Goal: Task Accomplishment & Management: Manage account settings

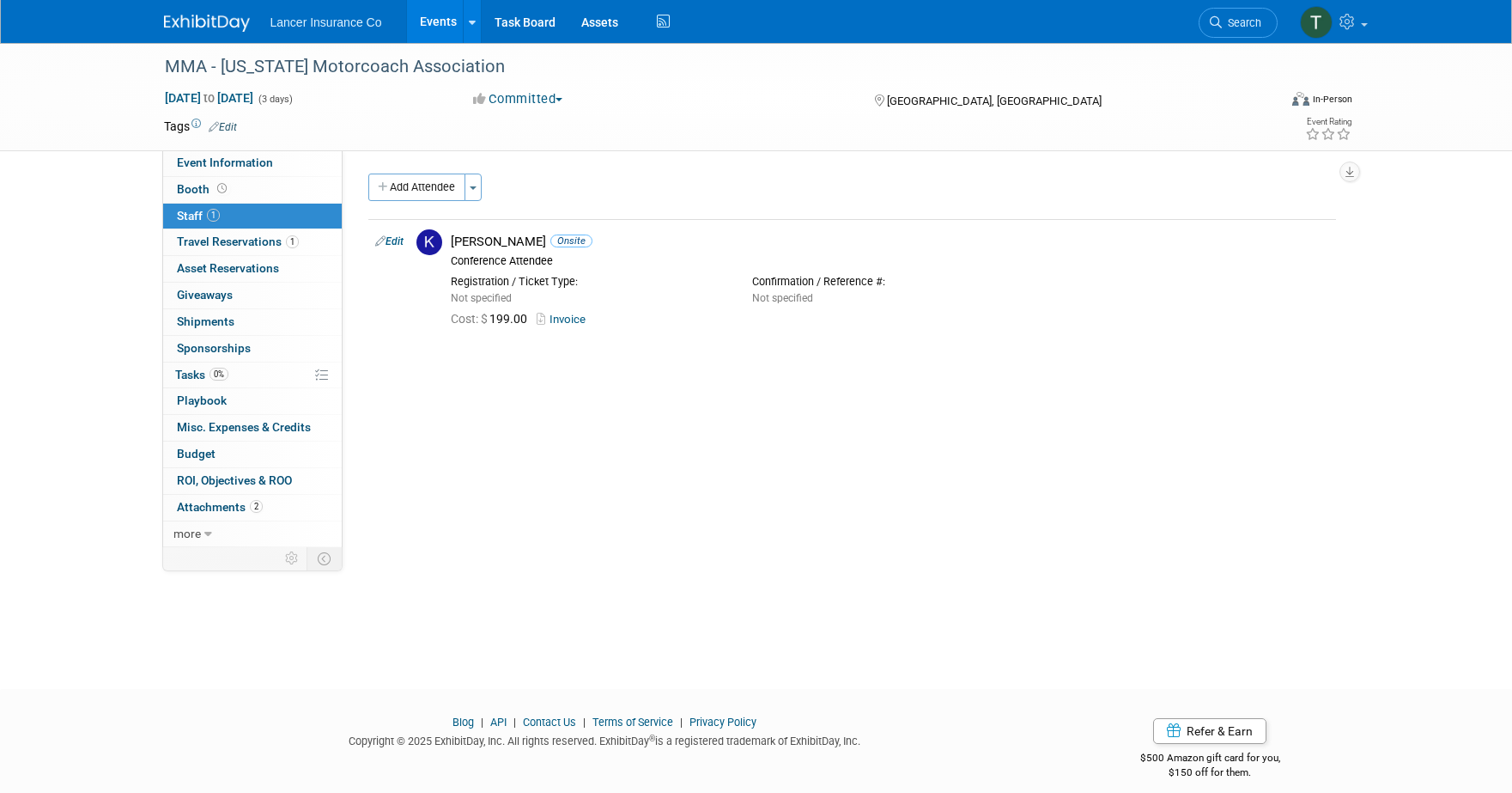
click at [425, 14] on link "Events" at bounding box center [437, 21] width 62 height 43
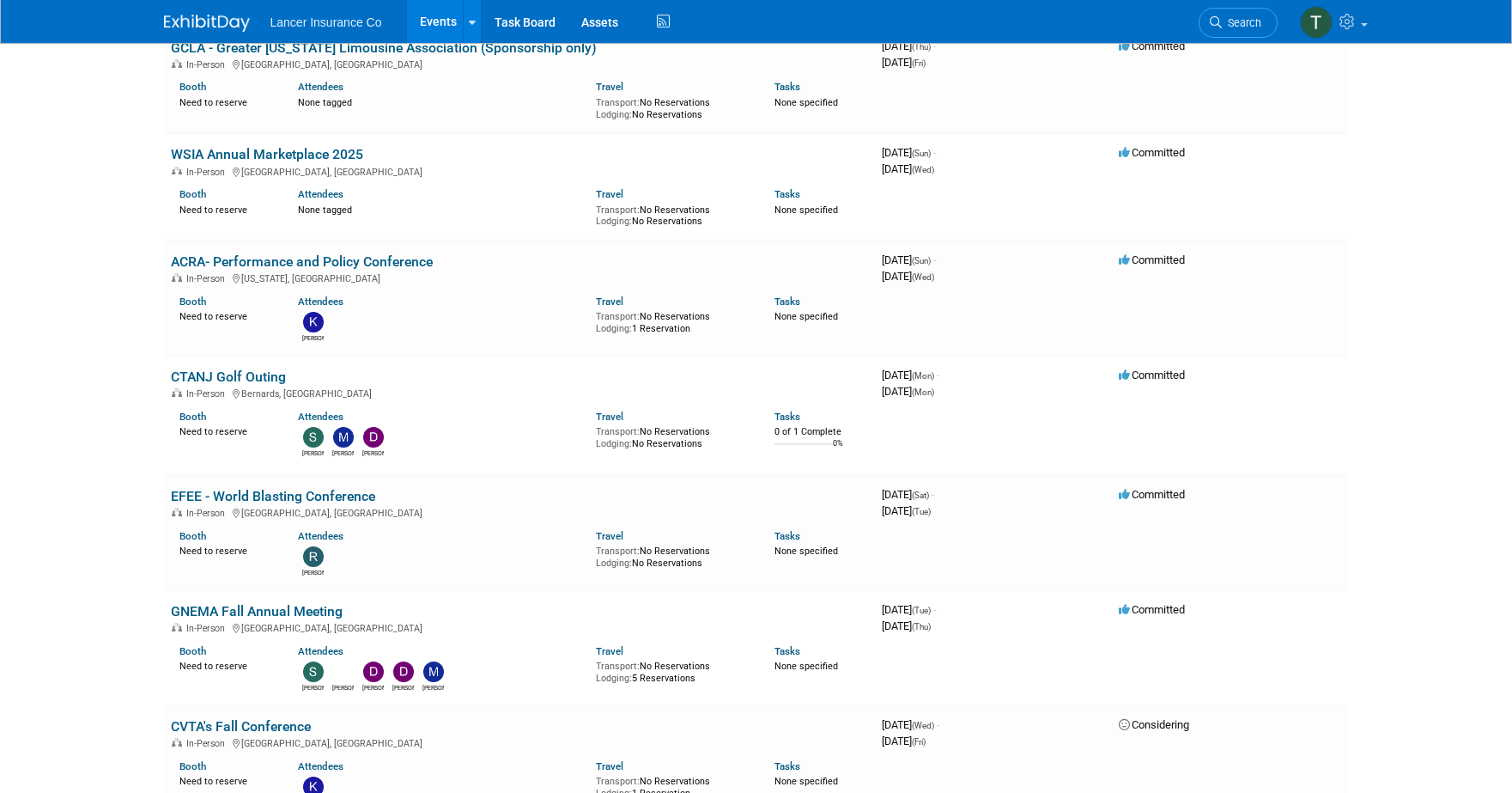
scroll to position [380, 0]
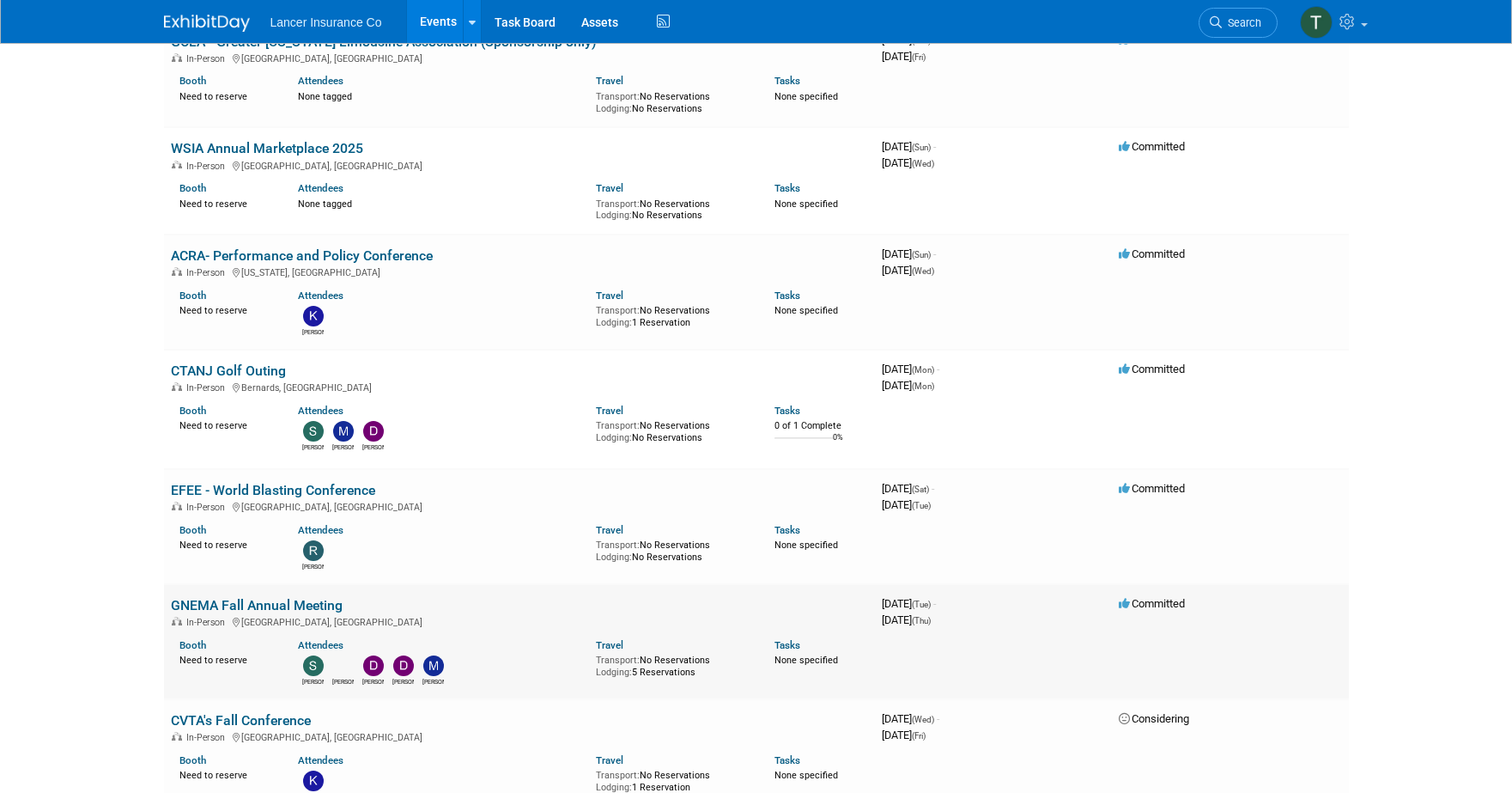
click at [246, 602] on link "GNEMA Fall Annual Meeting" at bounding box center [257, 605] width 172 height 16
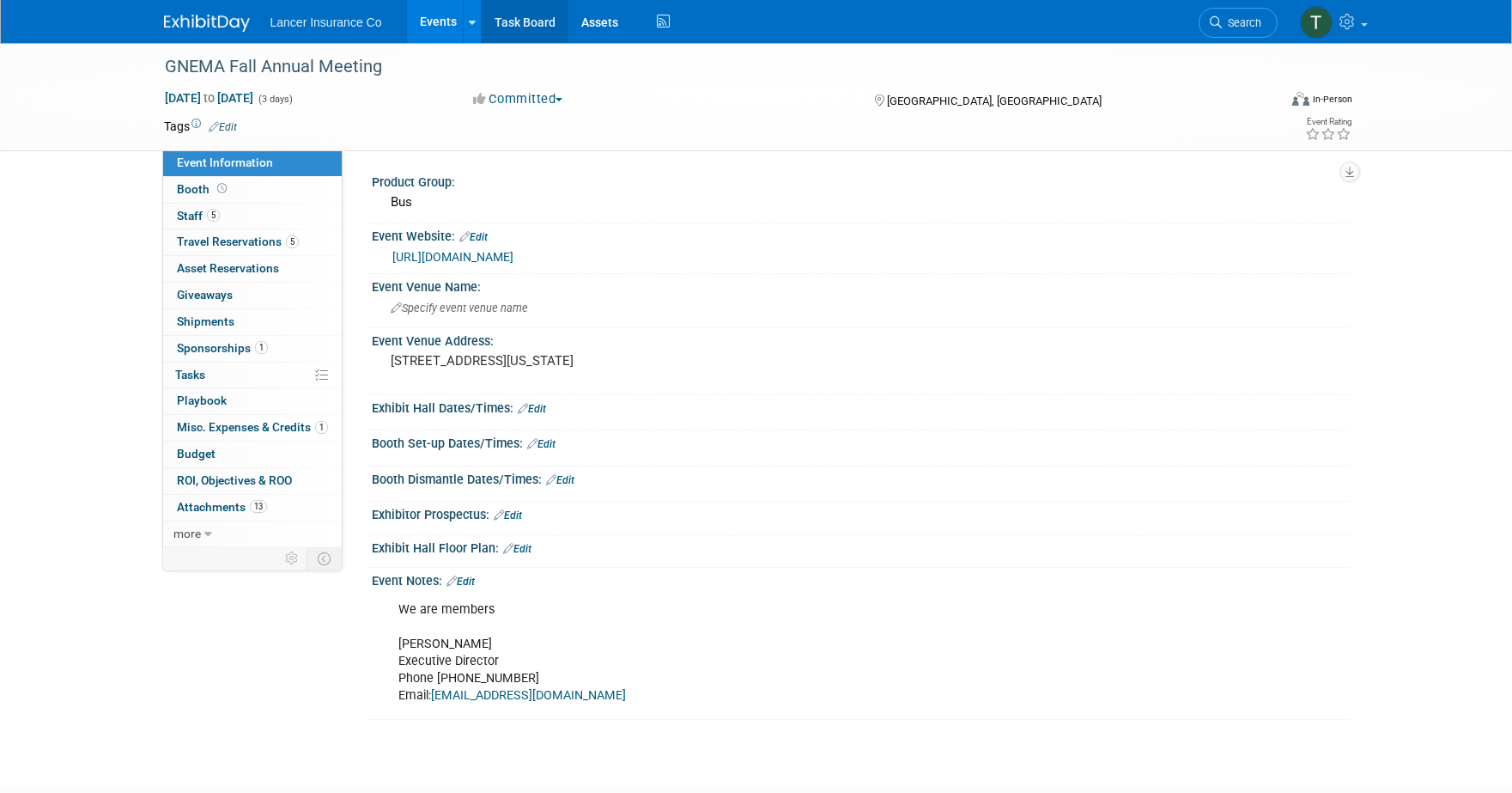
click at [521, 25] on link "Task Board" at bounding box center [524, 21] width 87 height 43
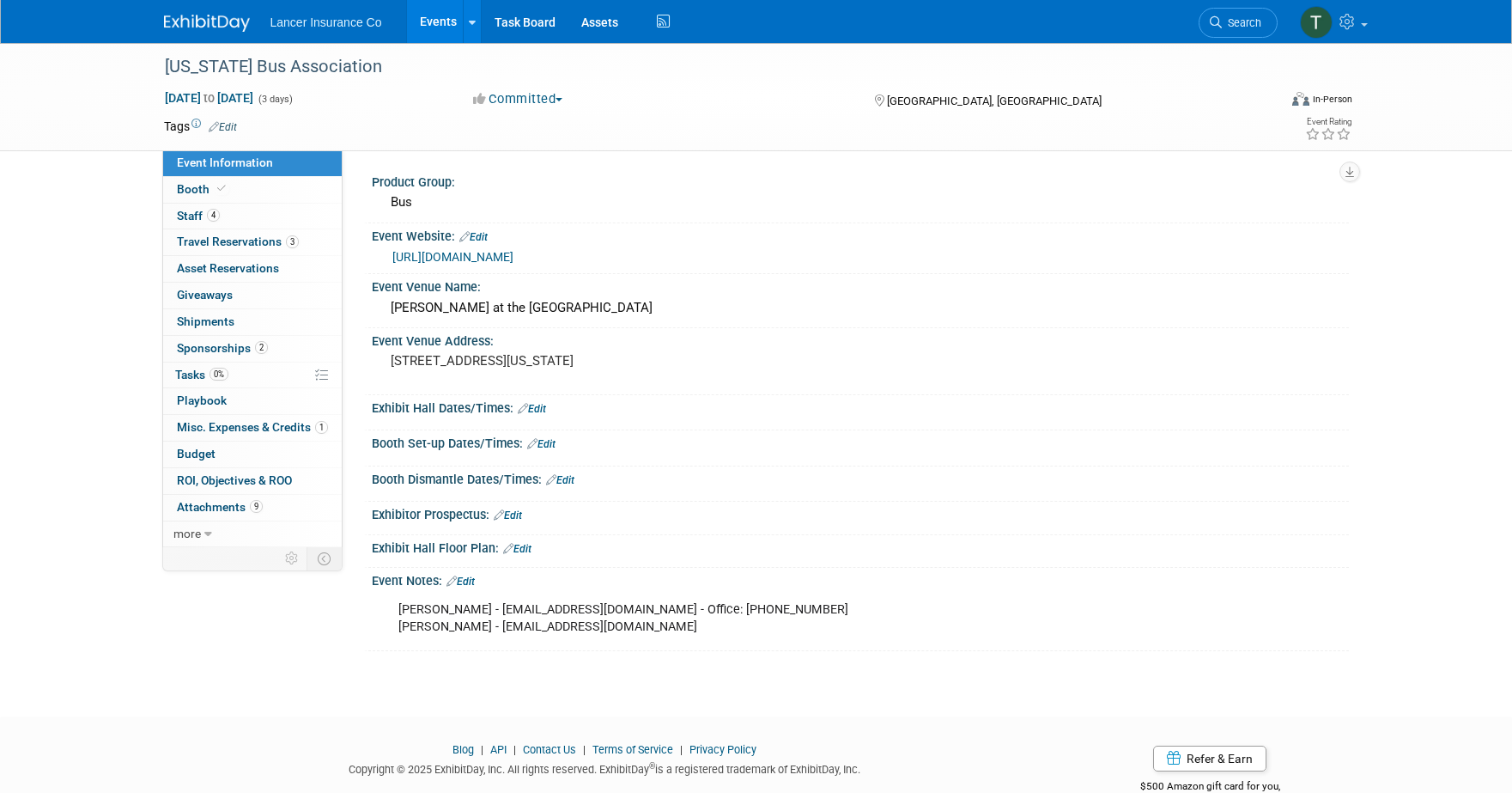
click at [421, 21] on link "Events" at bounding box center [437, 21] width 62 height 43
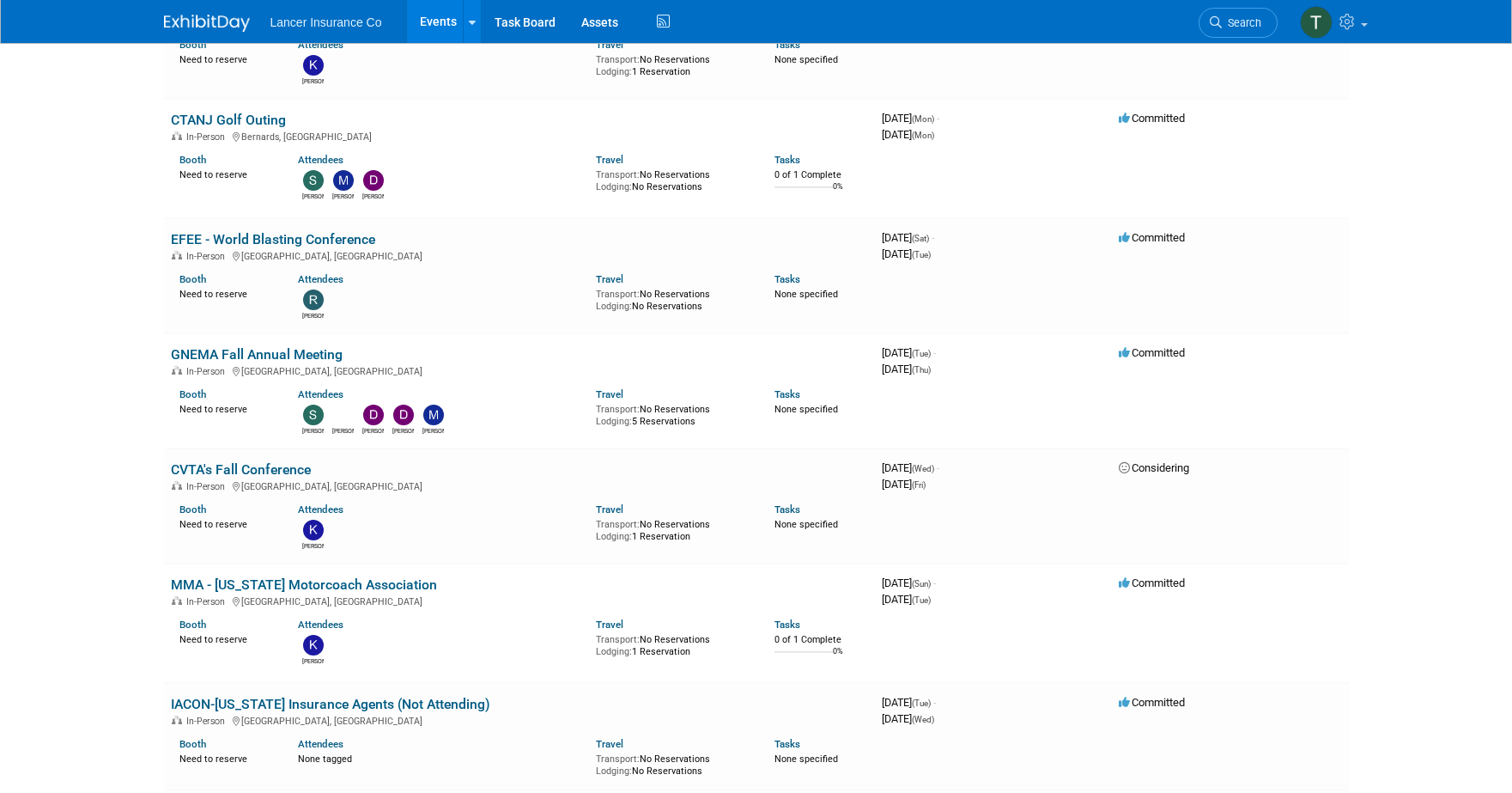
scroll to position [678, 0]
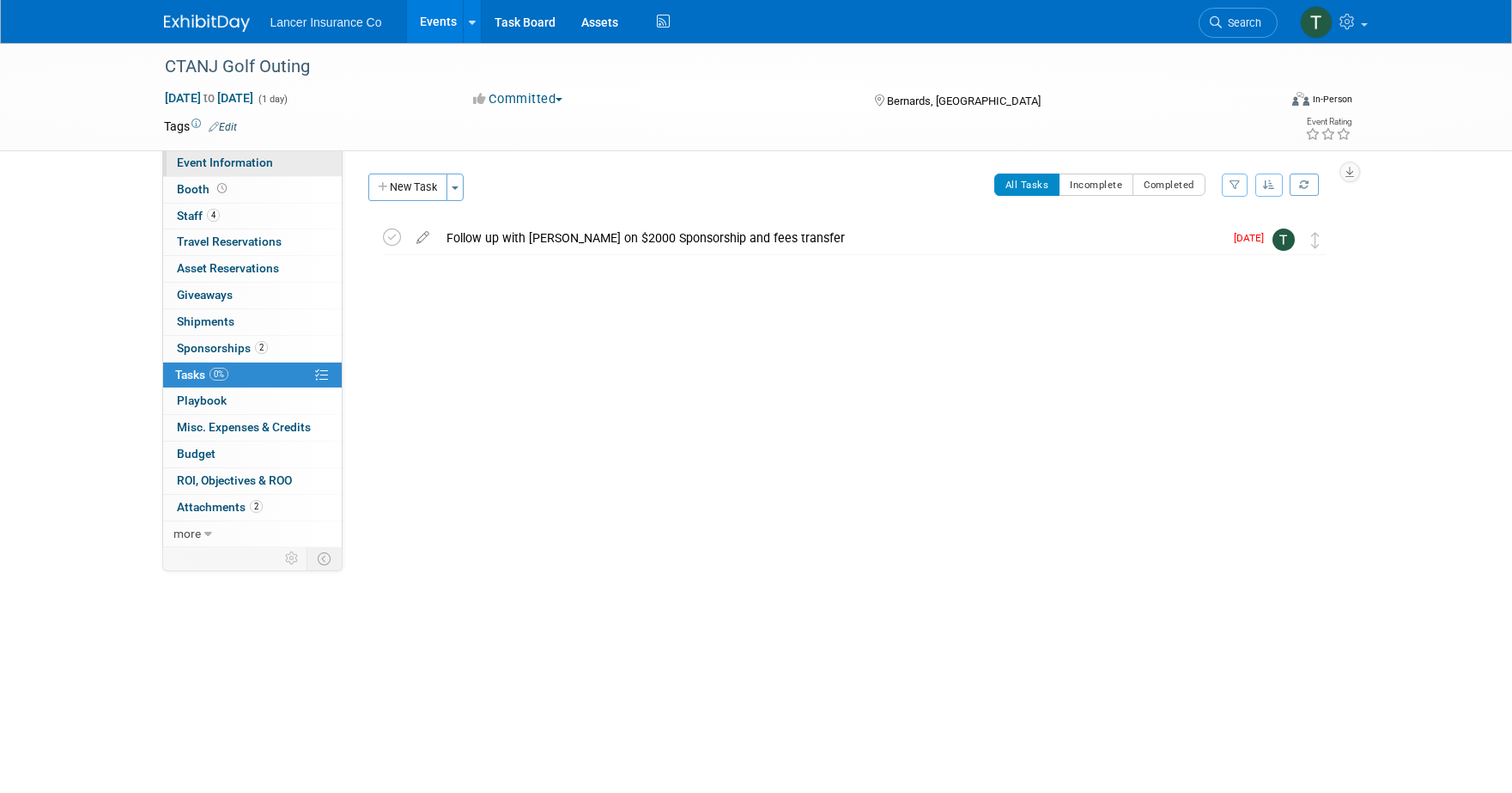
click at [224, 163] on span "Event Information" at bounding box center [225, 162] width 96 height 14
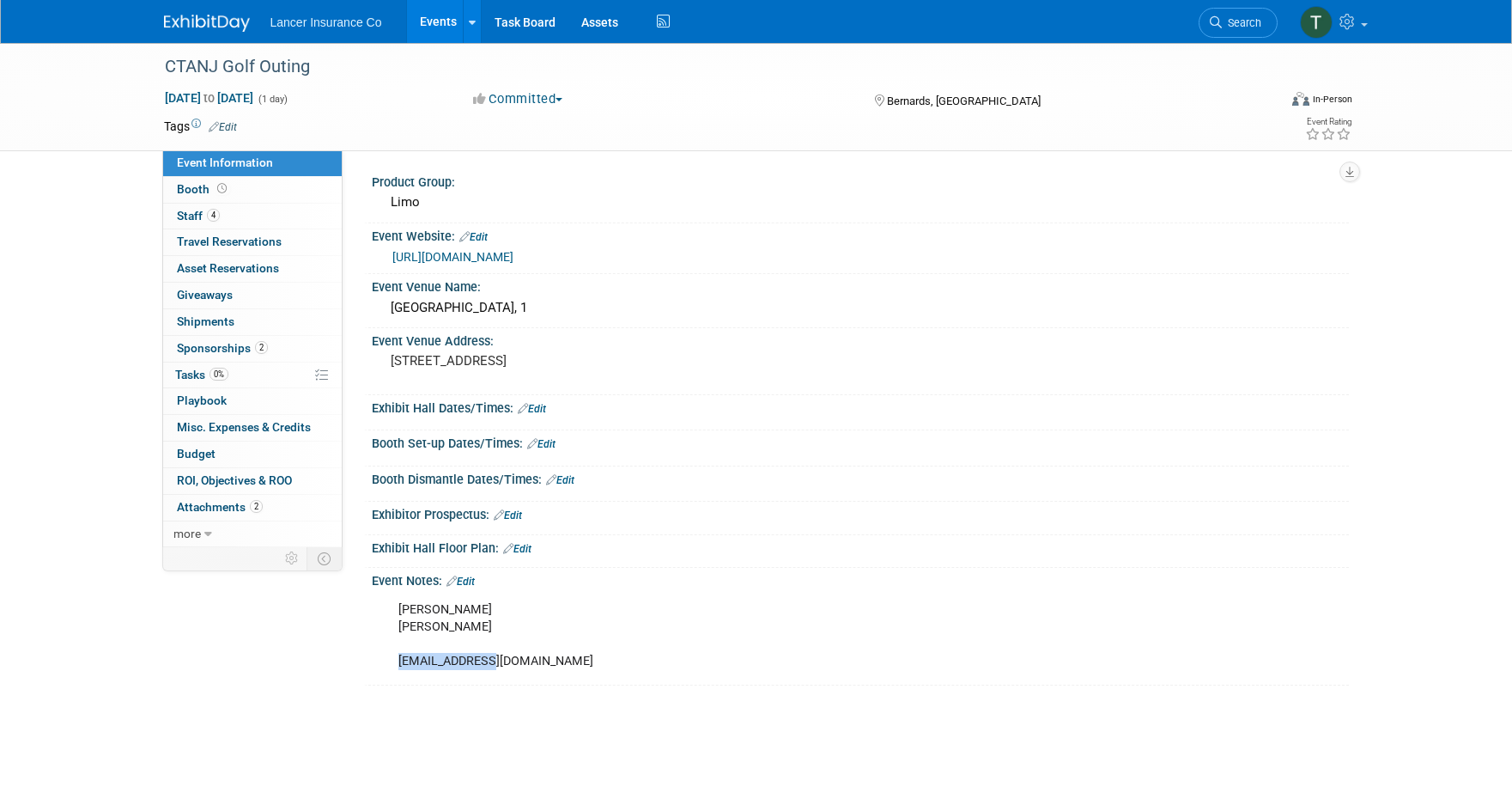
drag, startPoint x: 491, startPoint y: 664, endPoint x: 395, endPoint y: 654, distance: 96.5
click at [395, 654] on div "Pattie Nelson Mike Rose info@ctanj.org" at bounding box center [772, 635] width 773 height 86
copy div "info@ctanj.org"
click at [480, 259] on link "https://ctanj.org/events" at bounding box center [453, 257] width 121 height 14
click at [204, 371] on span "Tasks 0%" at bounding box center [201, 374] width 53 height 14
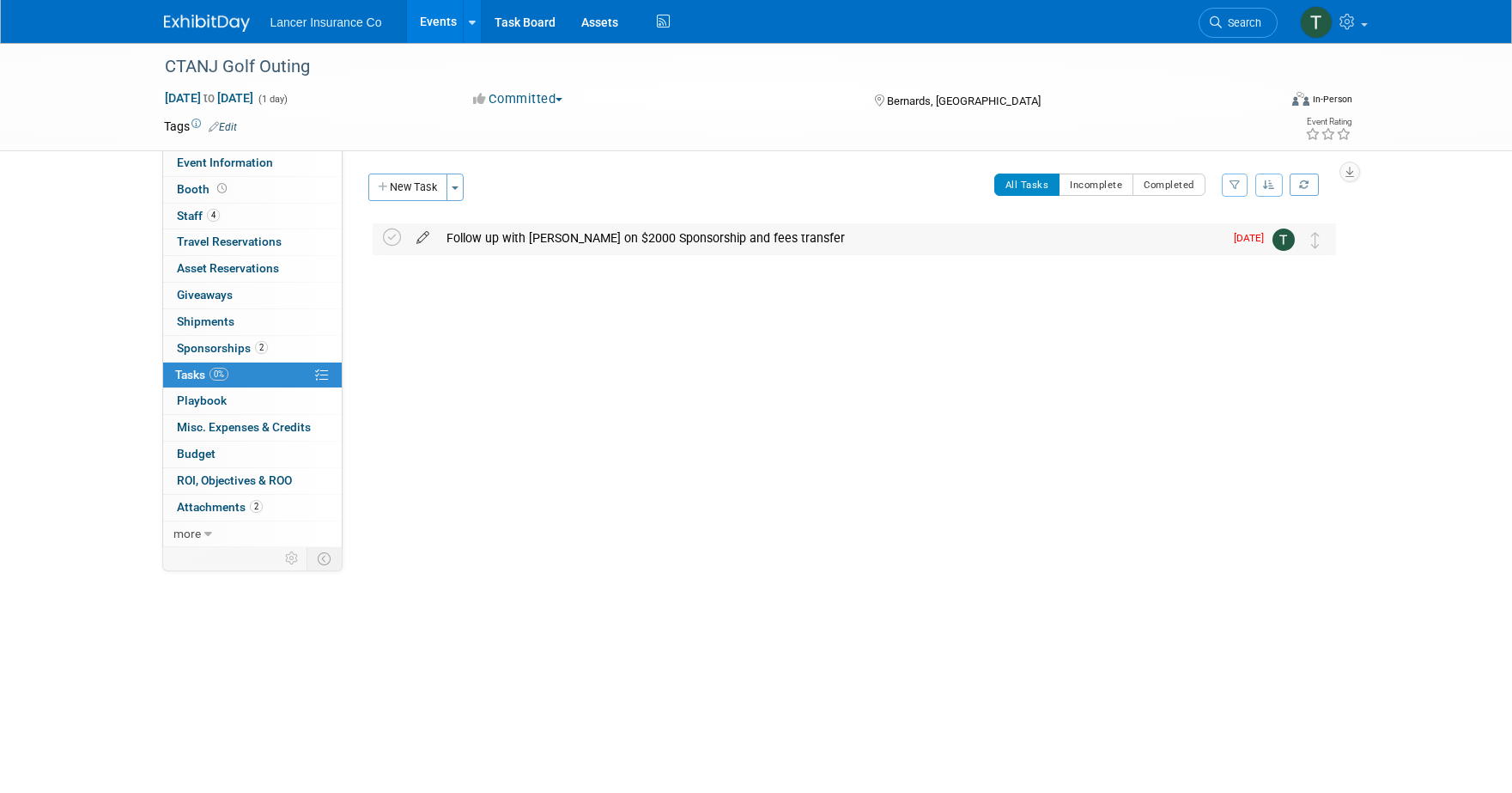
click at [424, 235] on icon at bounding box center [423, 233] width 30 height 21
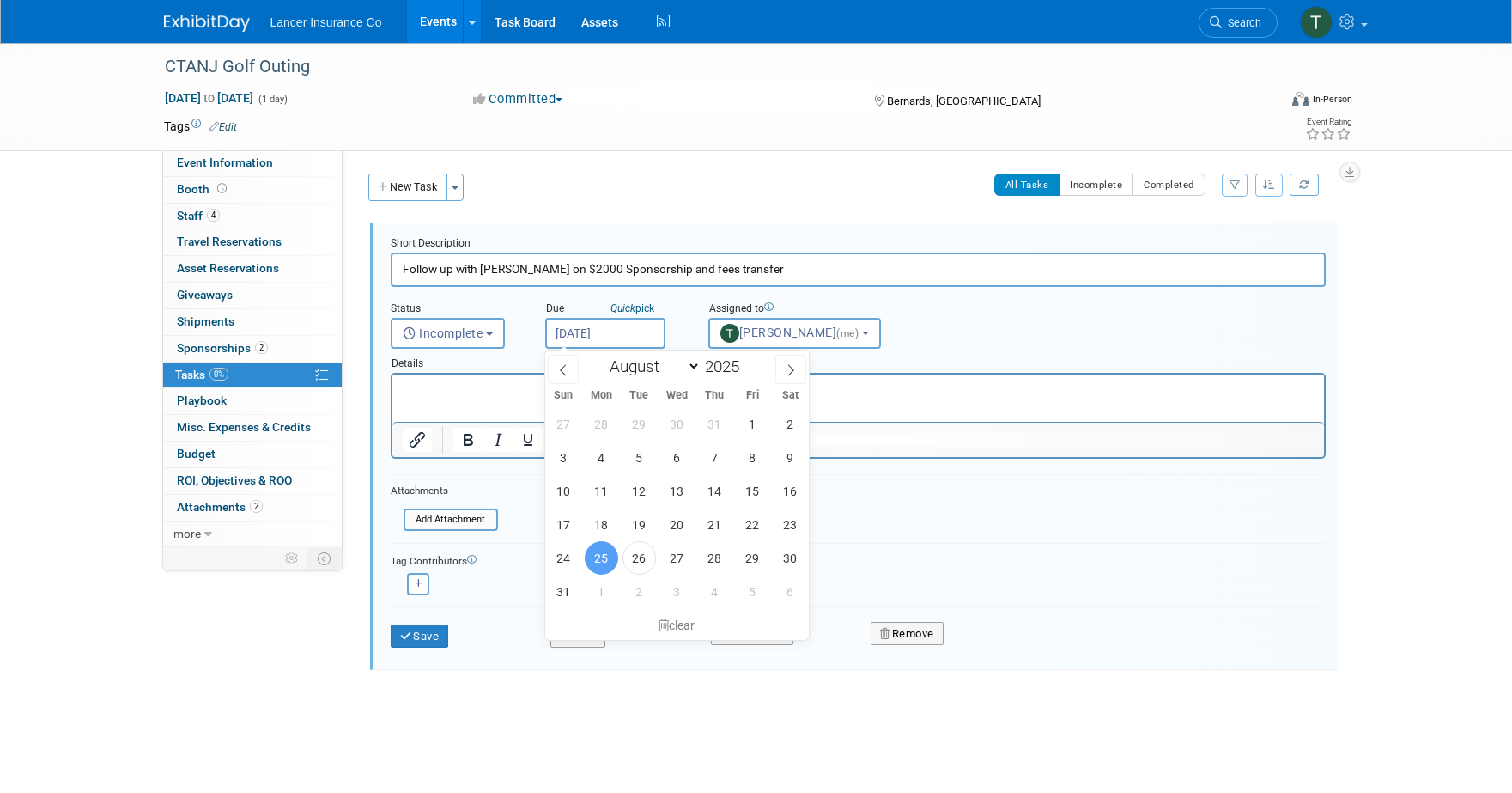
click at [610, 327] on input "Aug 25, 2025" at bounding box center [604, 333] width 120 height 31
click at [606, 588] on span "1" at bounding box center [602, 591] width 34 height 34
type input "Sep 1, 2025"
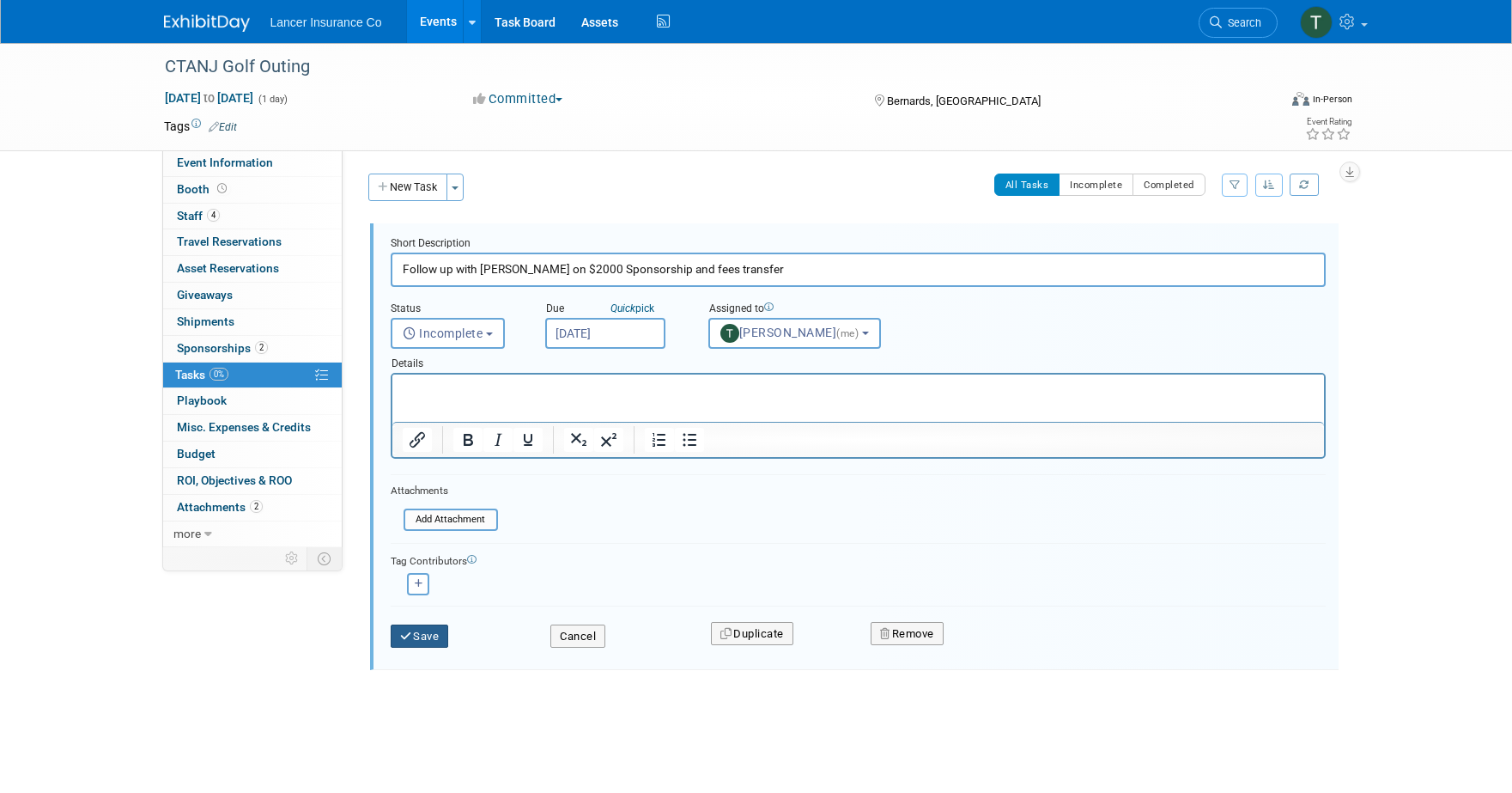
click at [431, 635] on button "Save" at bounding box center [420, 636] width 59 height 24
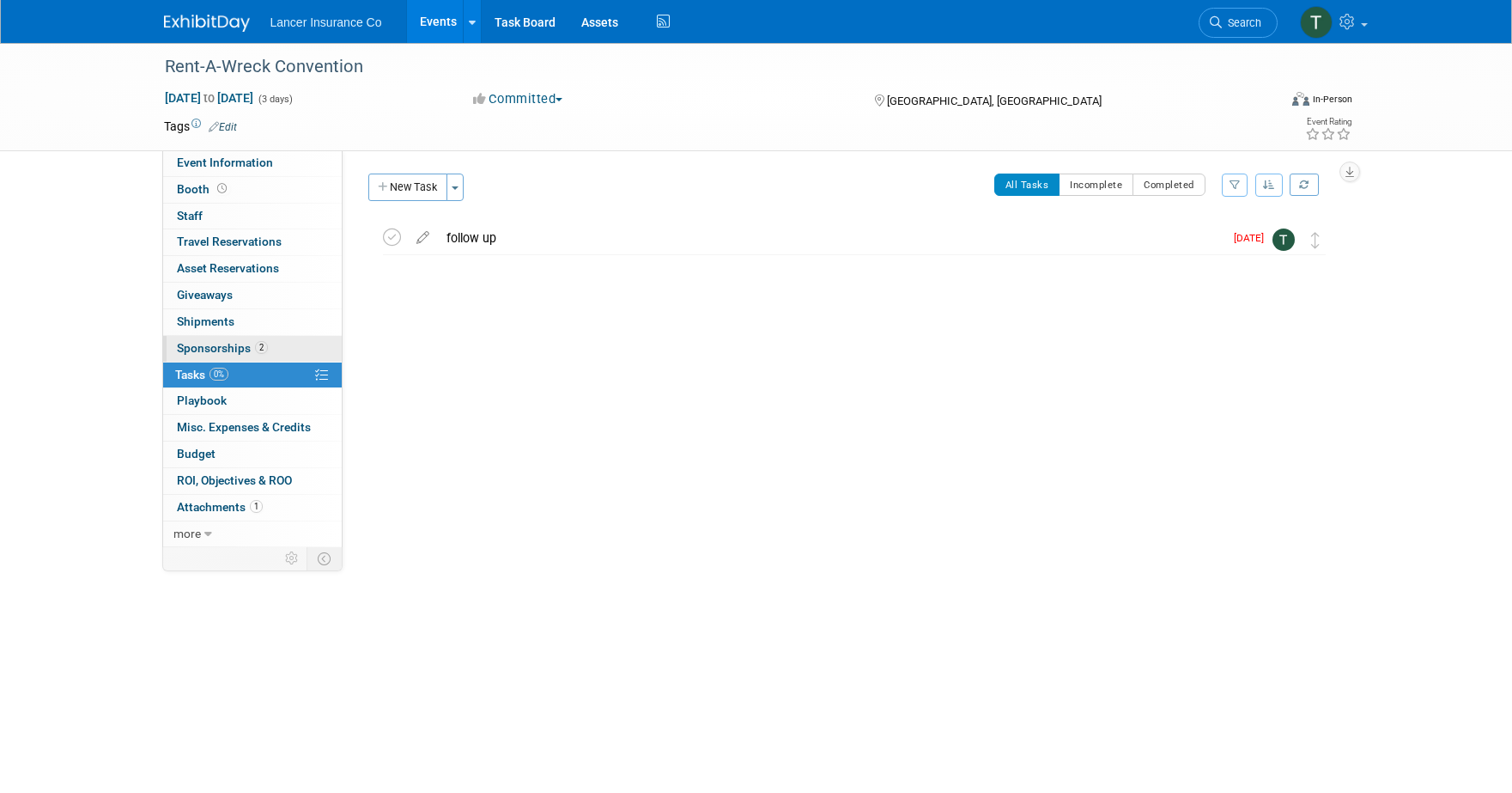
click at [222, 346] on span "Sponsorships 2" at bounding box center [223, 347] width 91 height 14
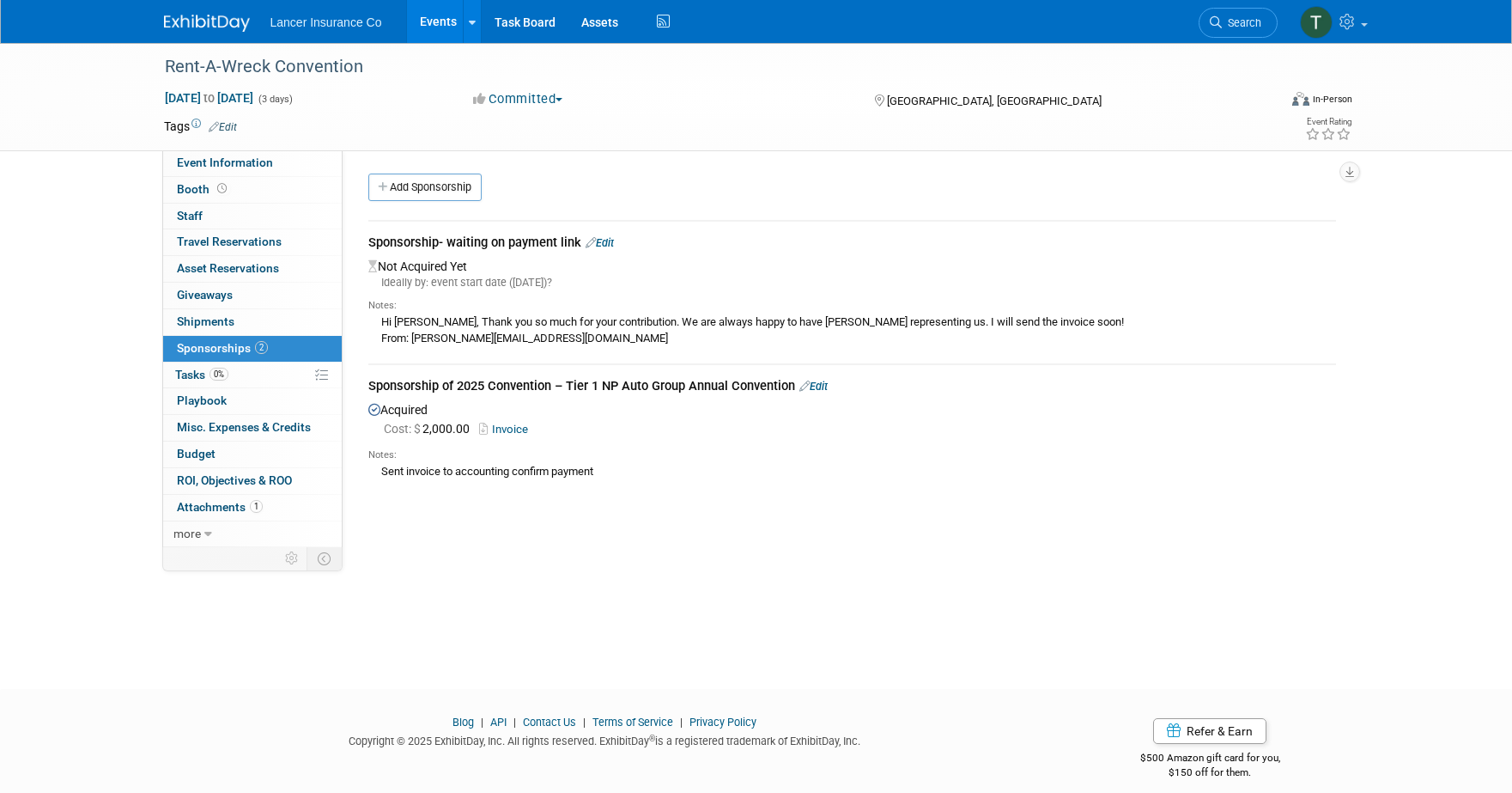
click at [614, 243] on link "Edit" at bounding box center [600, 243] width 28 height 13
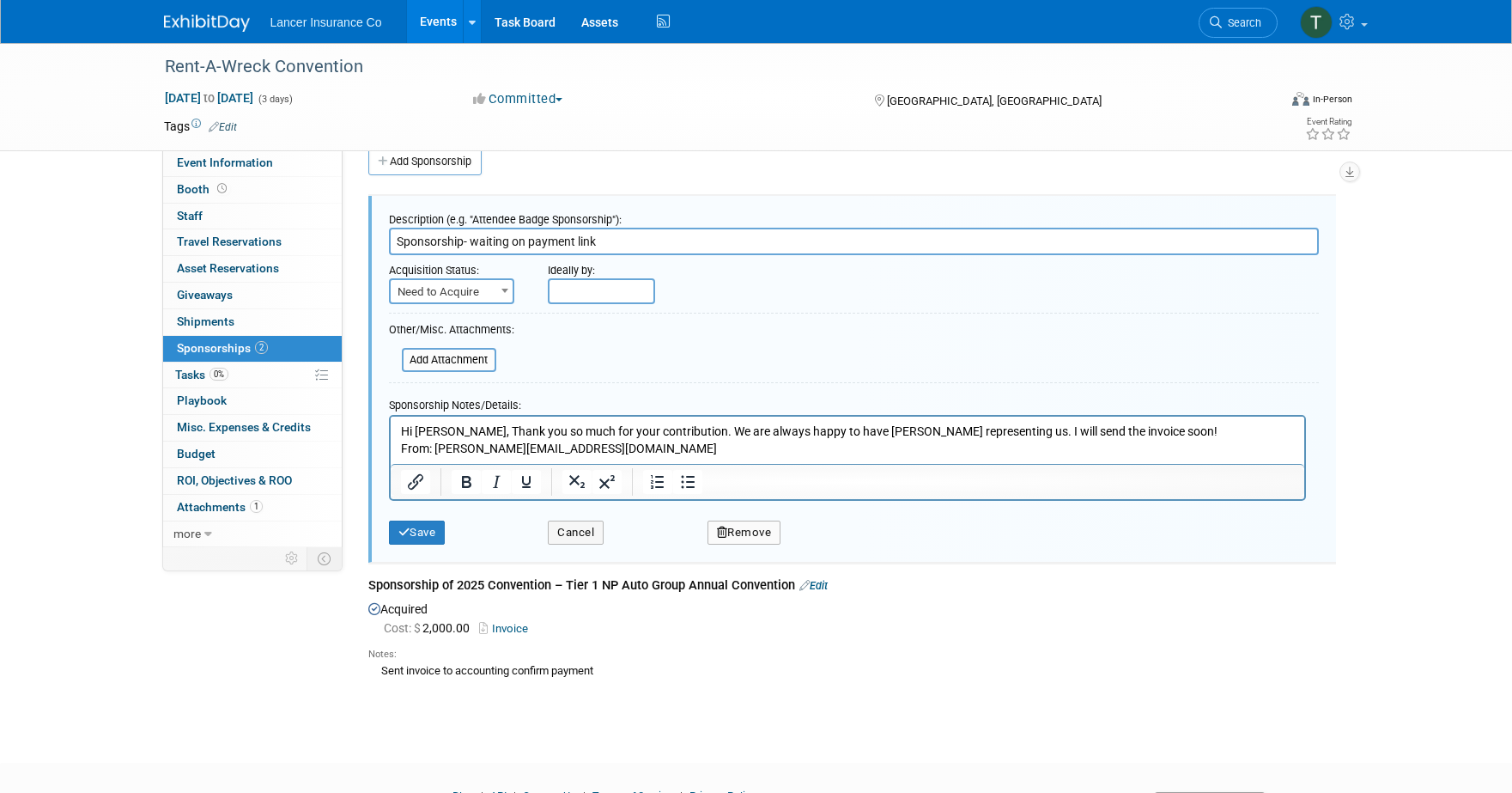
click at [728, 534] on button "Remove" at bounding box center [743, 533] width 74 height 24
click at [833, 540] on link "Yes" at bounding box center [839, 546] width 49 height 27
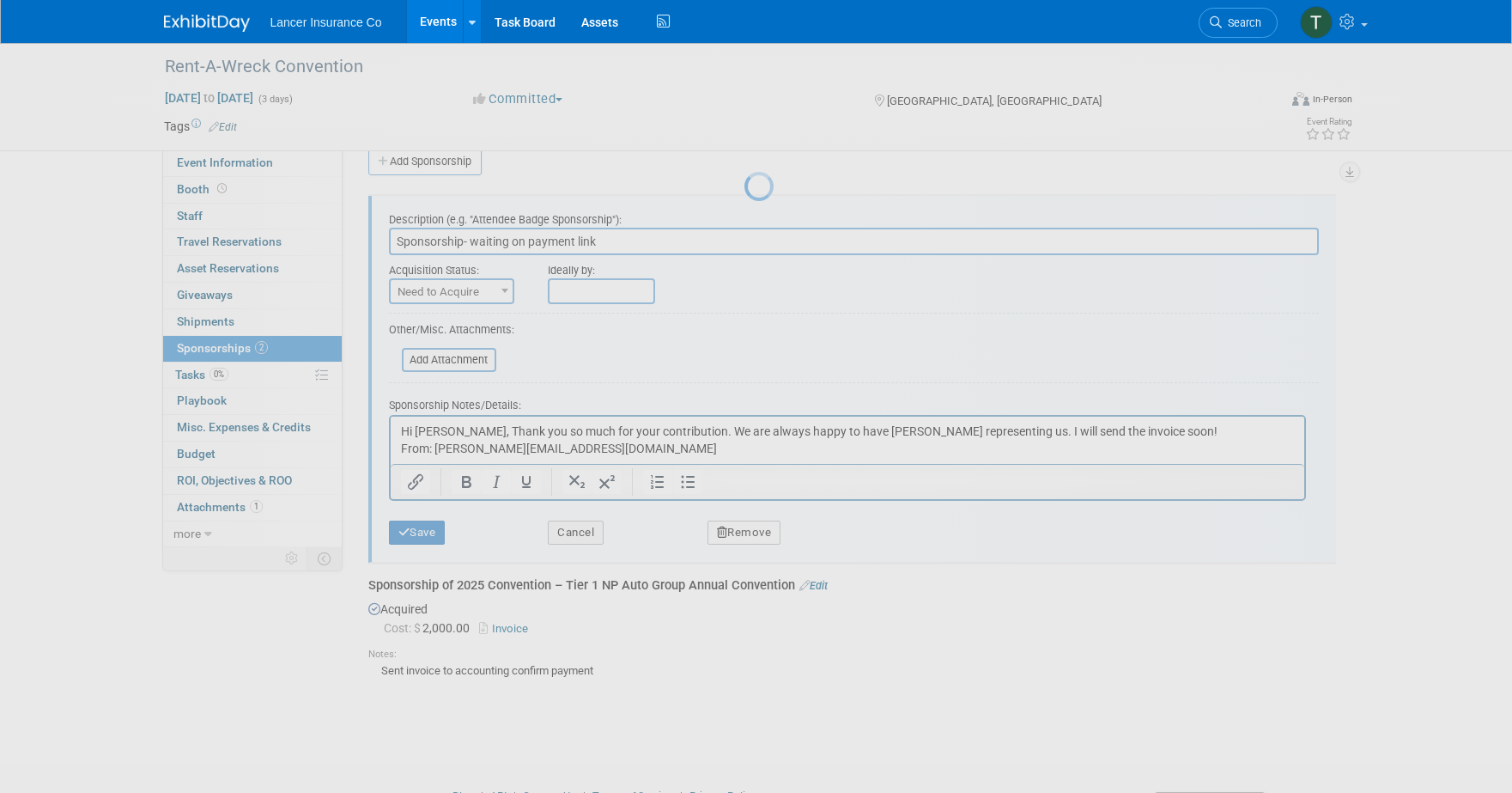
scroll to position [16, 0]
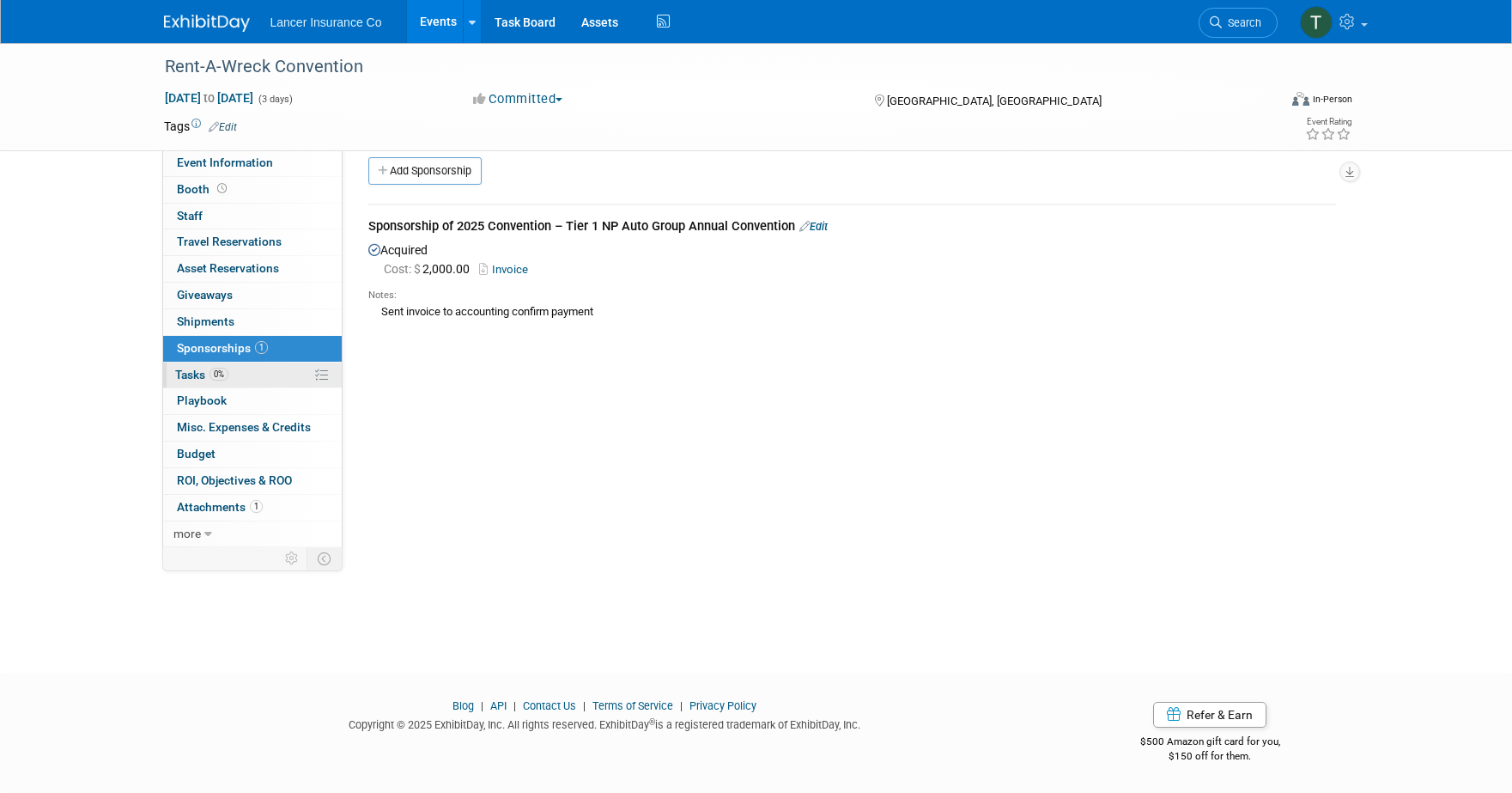
click at [203, 376] on span "Tasks 0%" at bounding box center [201, 374] width 53 height 14
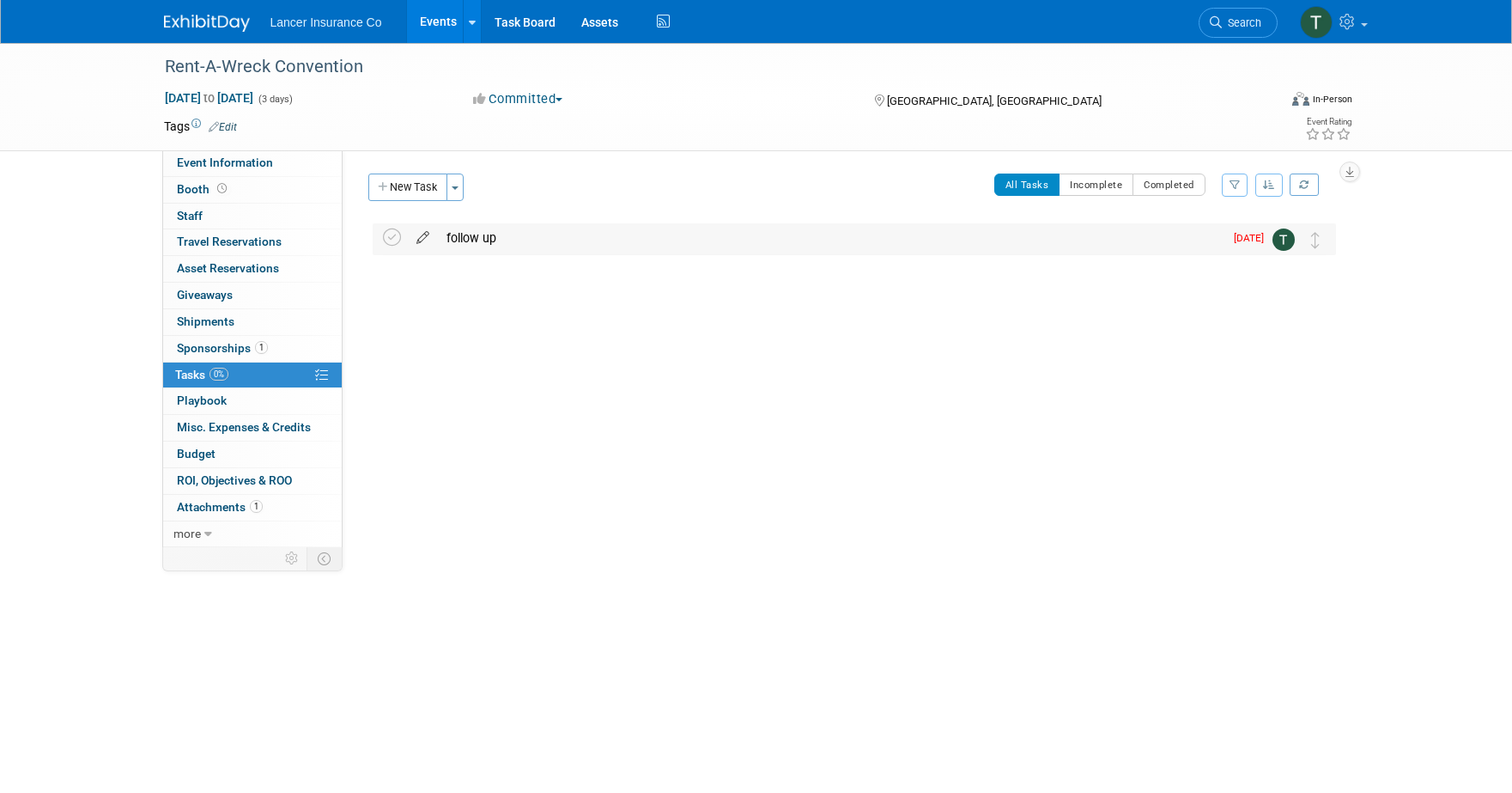
click at [414, 233] on icon at bounding box center [423, 233] width 30 height 21
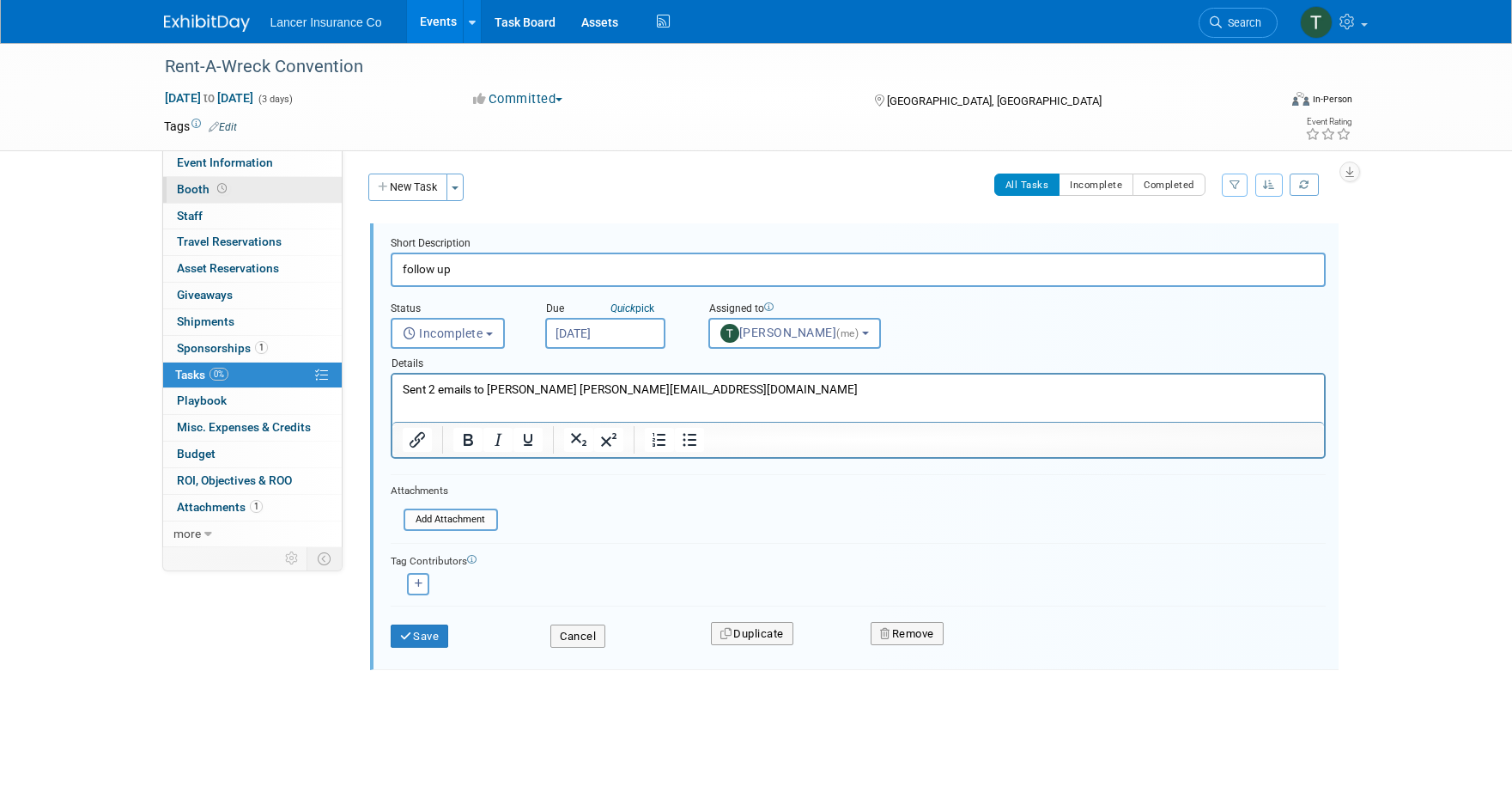
click at [191, 188] on span "Booth" at bounding box center [203, 188] width 53 height 14
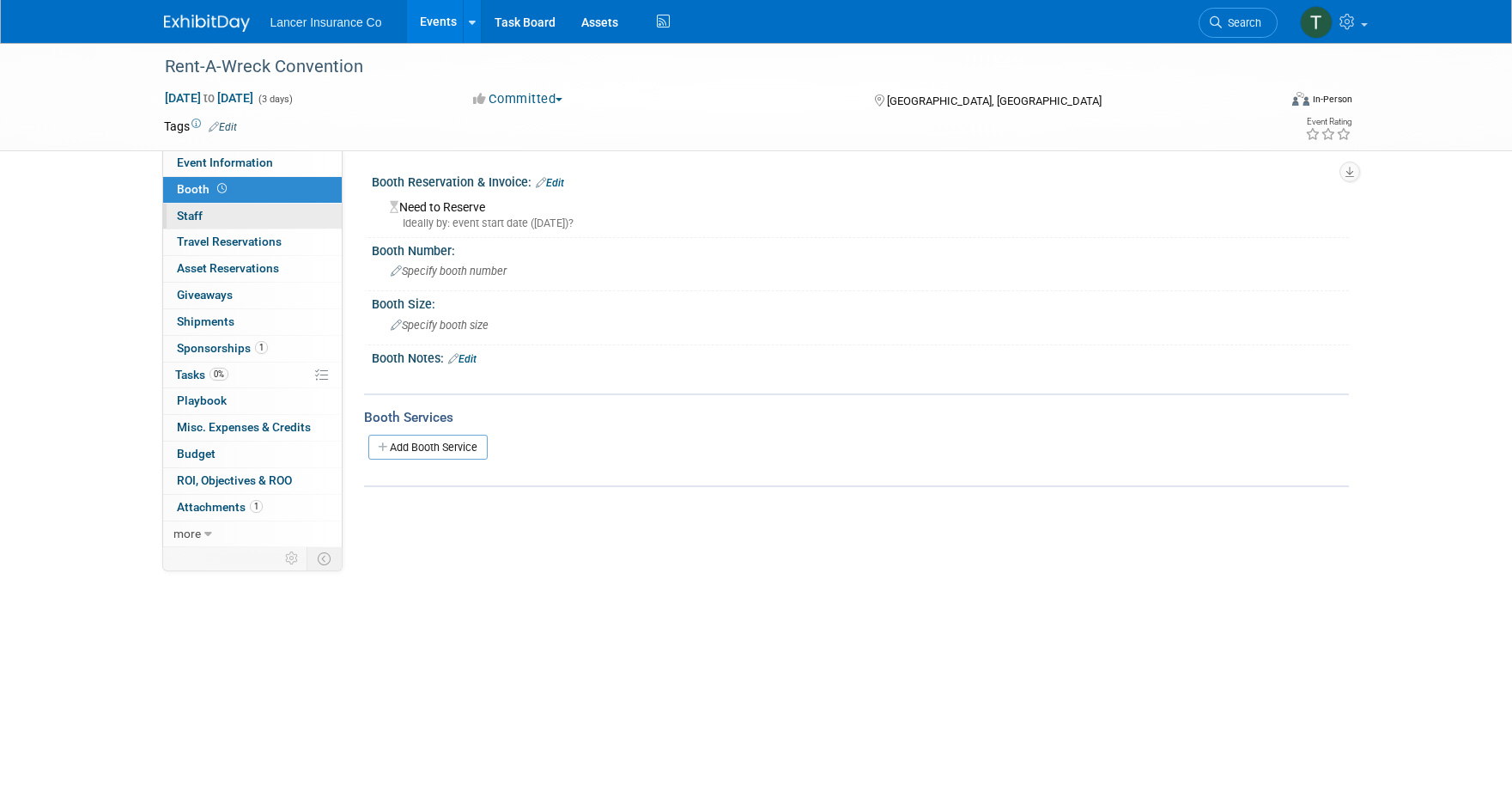
click at [196, 214] on span "Staff 0" at bounding box center [190, 216] width 26 height 14
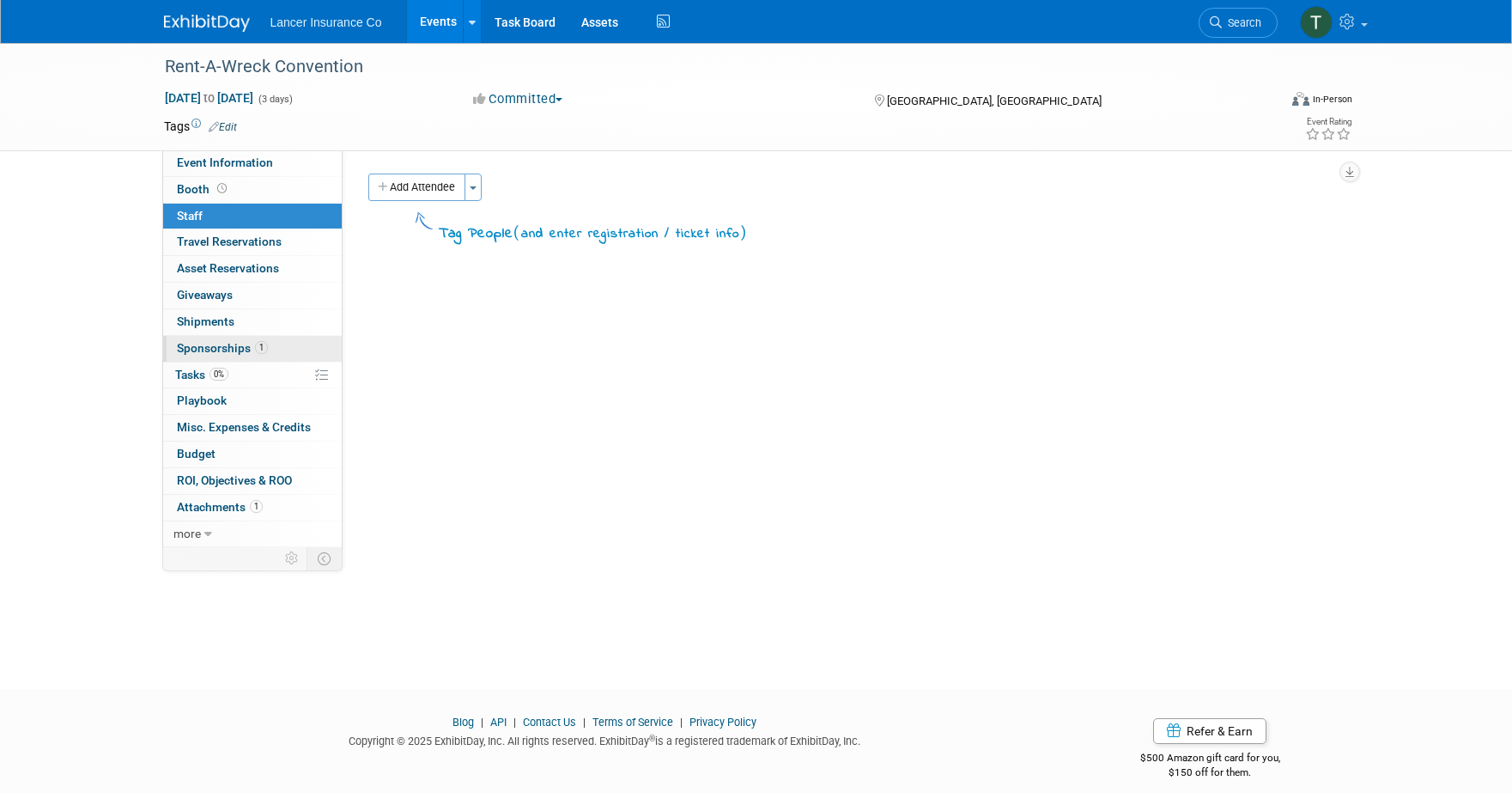
click at [209, 350] on span "Sponsorships 1" at bounding box center [223, 347] width 91 height 14
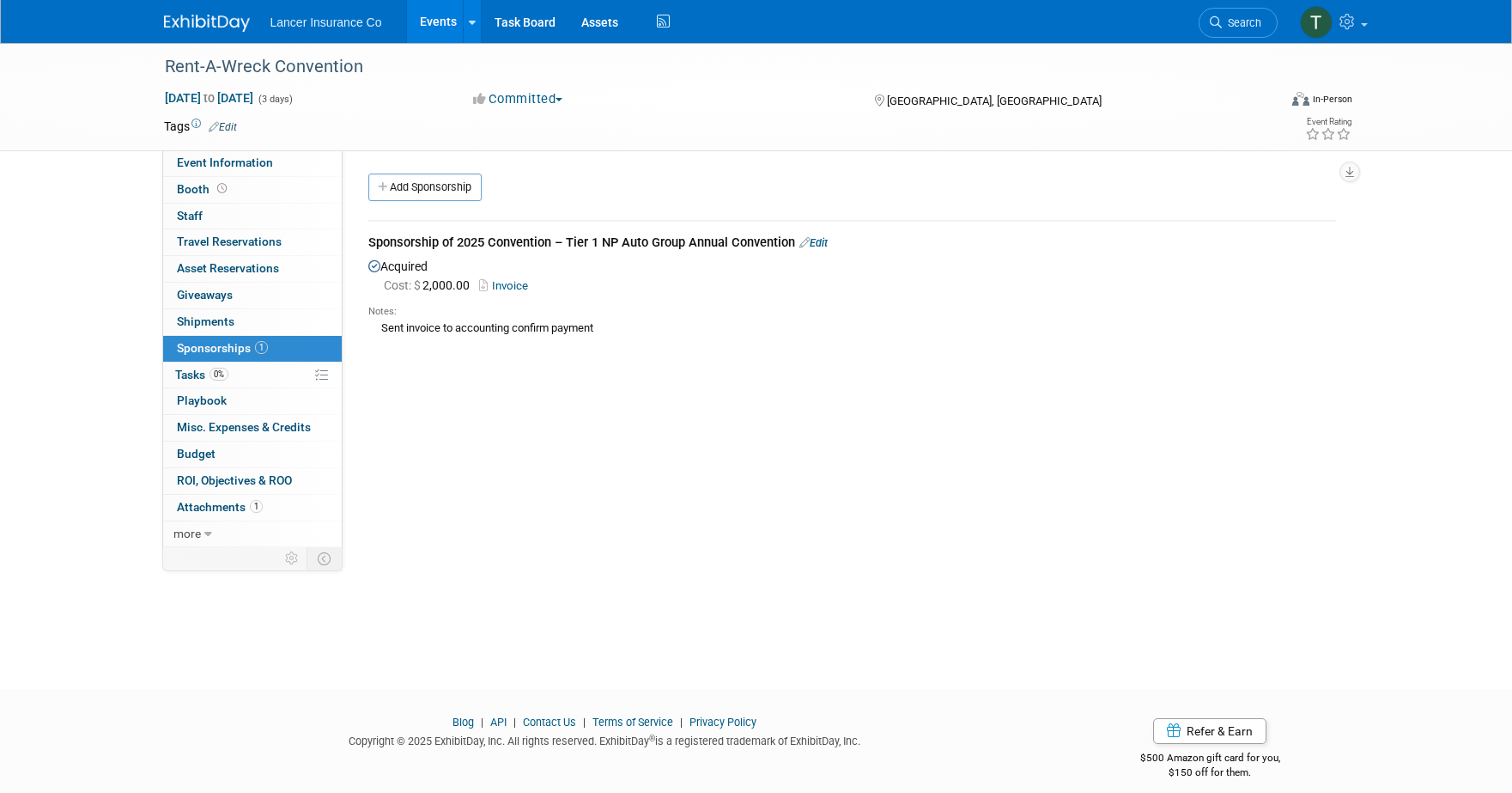
click at [419, 389] on div "Product Group: Rental Event Website: Edit Event Venue Name: Tuscany Suites & Ca…" at bounding box center [845, 348] width 1006 height 396
drag, startPoint x: 568, startPoint y: 243, endPoint x: 599, endPoint y: 242, distance: 31.0
click at [599, 242] on div "Sponsorship of 2025 Convention – Tier 1 NP Auto Group Annual Convention Edit" at bounding box center [852, 243] width 967 height 21
copy div "Tier 1"
drag, startPoint x: 604, startPoint y: 244, endPoint x: 685, endPoint y: 243, distance: 81.0
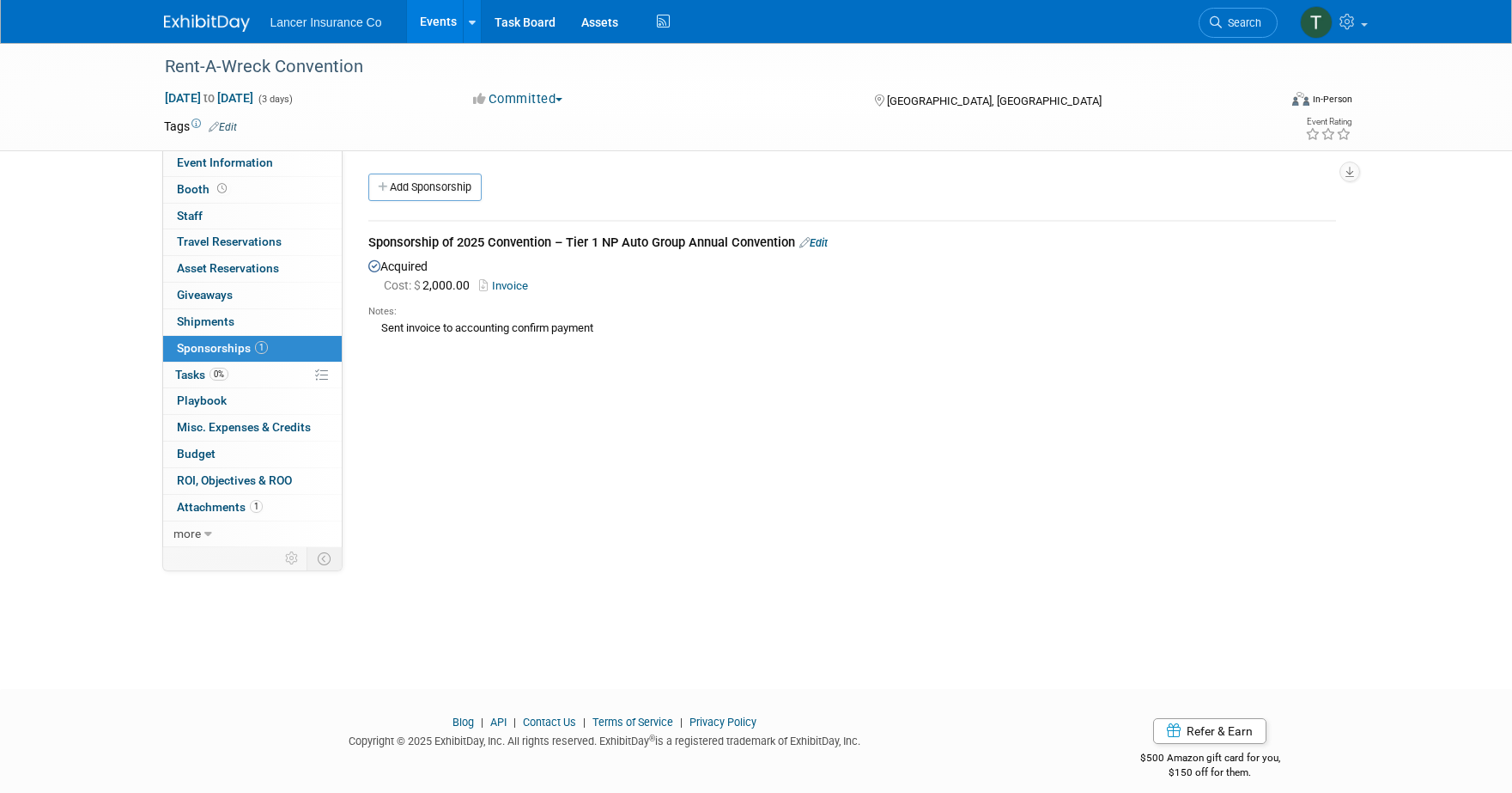
click at [685, 243] on div "Sponsorship of 2025 Convention – Tier 1 NP Auto Group Annual Convention Edit" at bounding box center [852, 243] width 967 height 21
copy div "NP Auto Group"
click at [212, 156] on span "Event Information" at bounding box center [225, 162] width 96 height 14
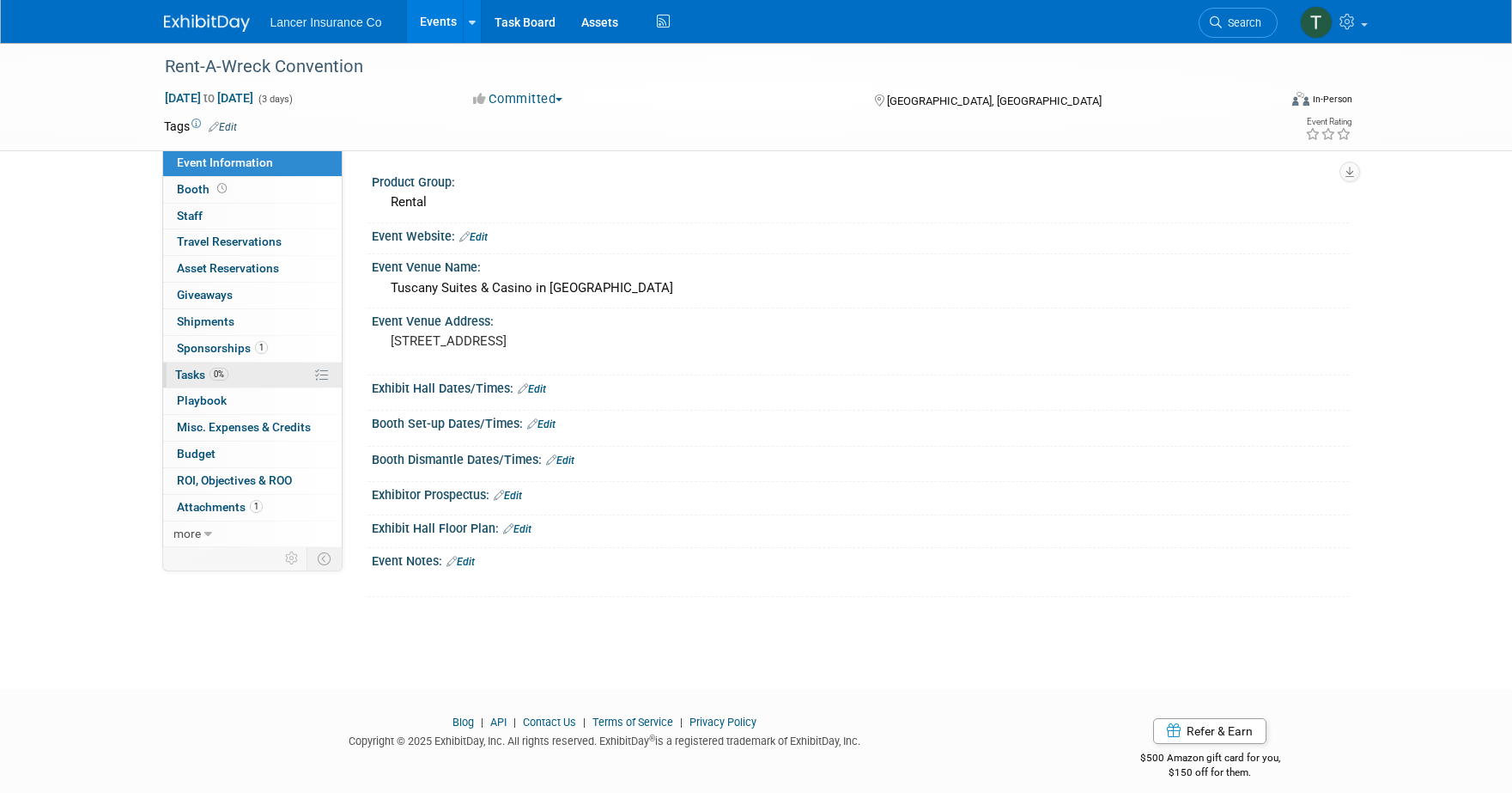
click at [204, 372] on span "Tasks 0%" at bounding box center [201, 374] width 53 height 14
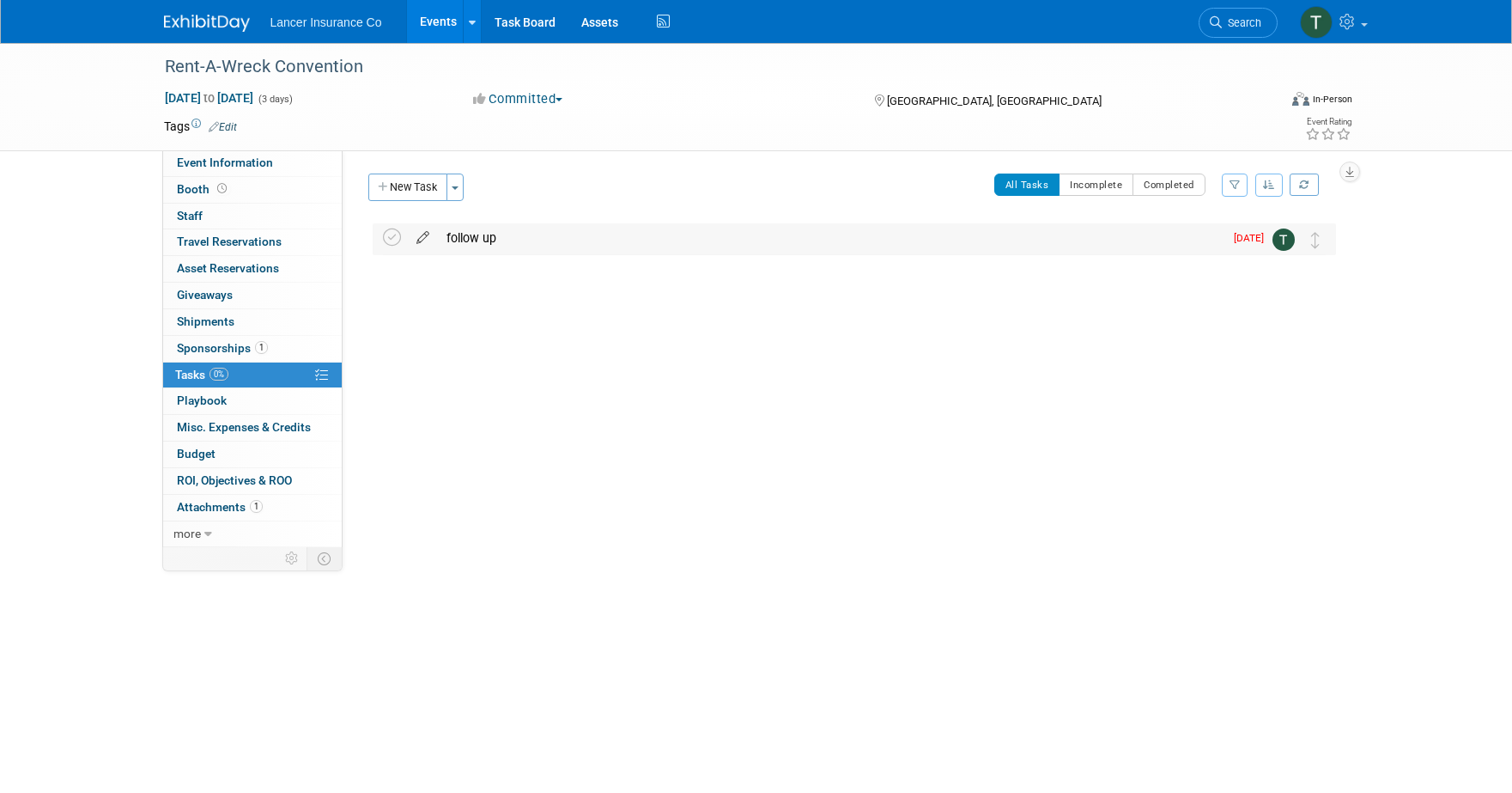
click at [417, 235] on icon at bounding box center [423, 233] width 30 height 21
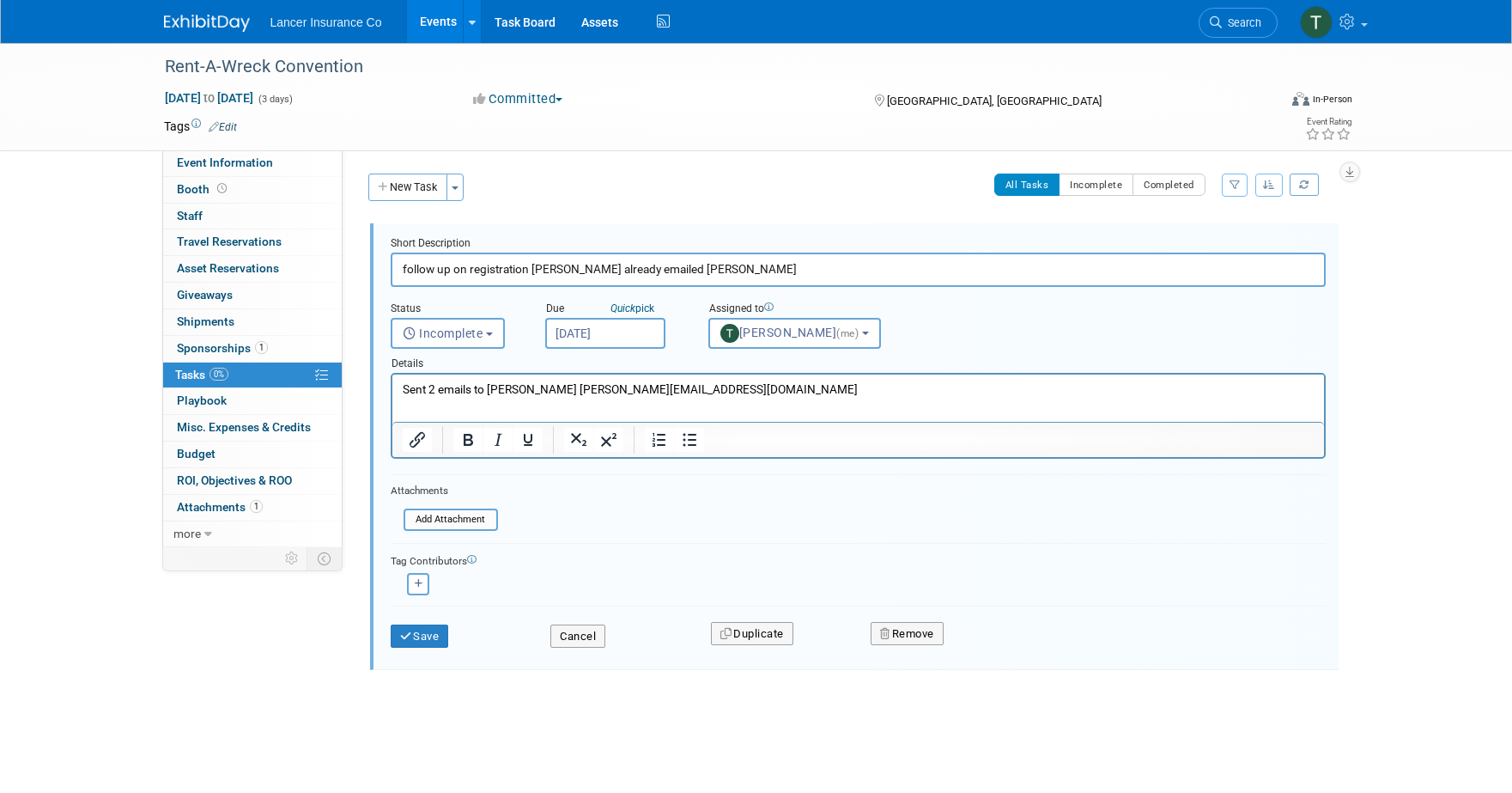
type input "follow up on registration Link already emailed Ellen"
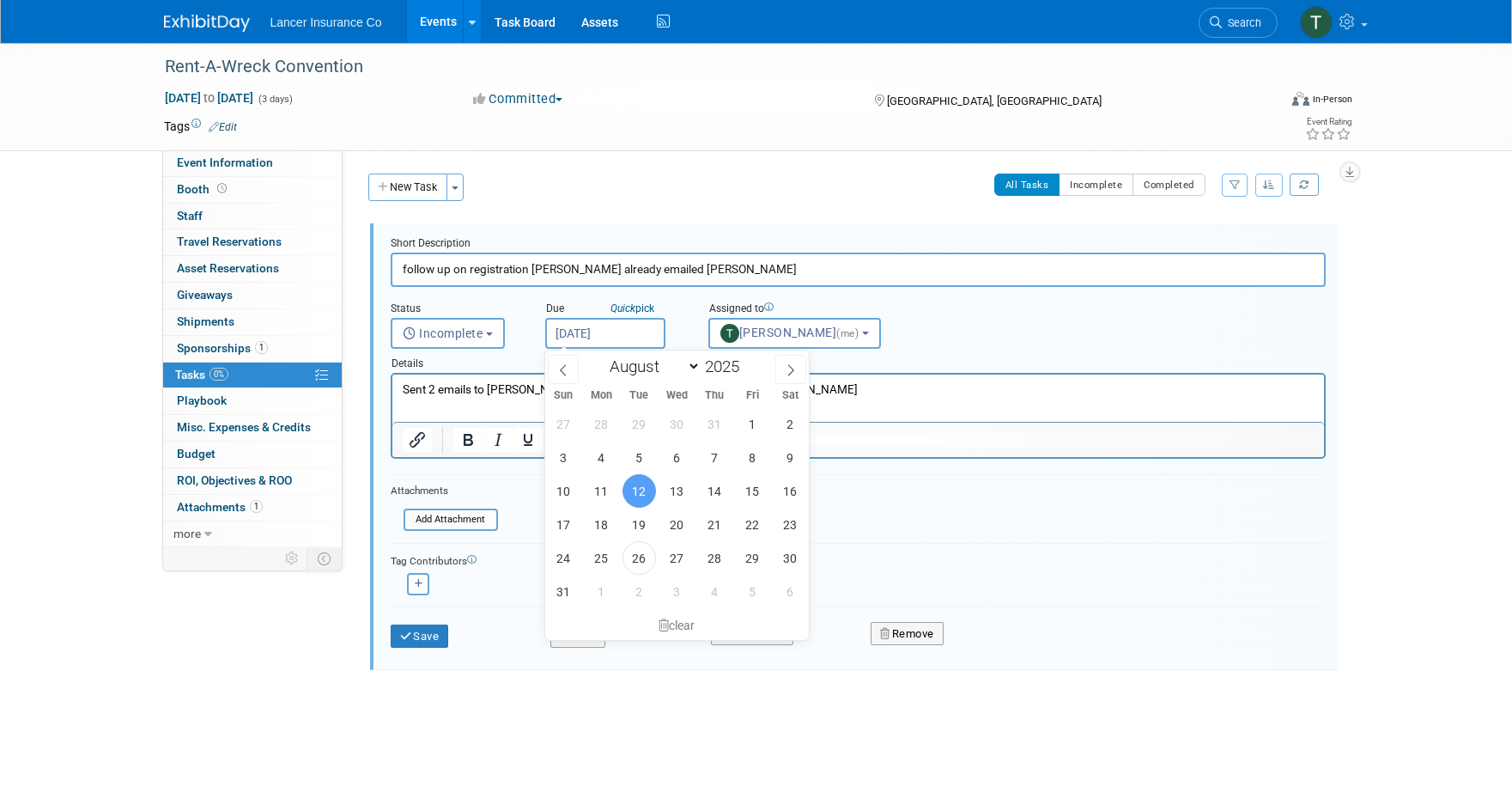
click at [590, 343] on body "Lancer Insurance Co Events Add Event Bulk Upload Events Shareable Event Boards …" at bounding box center [756, 396] width 1512 height 793
click at [631, 591] on span "2" at bounding box center [639, 591] width 34 height 34
type input "Sep 2, 2025"
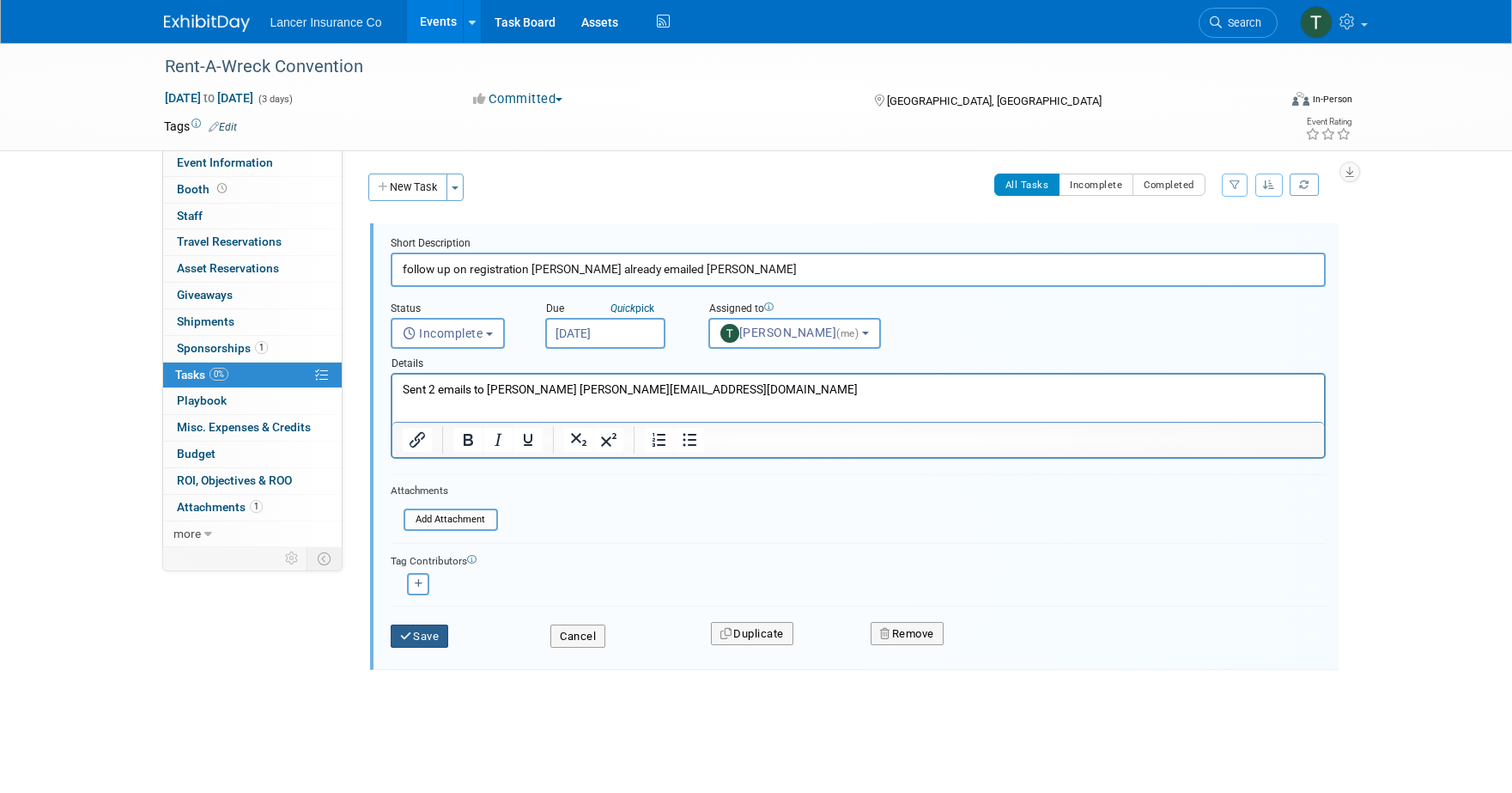
click at [421, 639] on button "Save" at bounding box center [420, 636] width 59 height 24
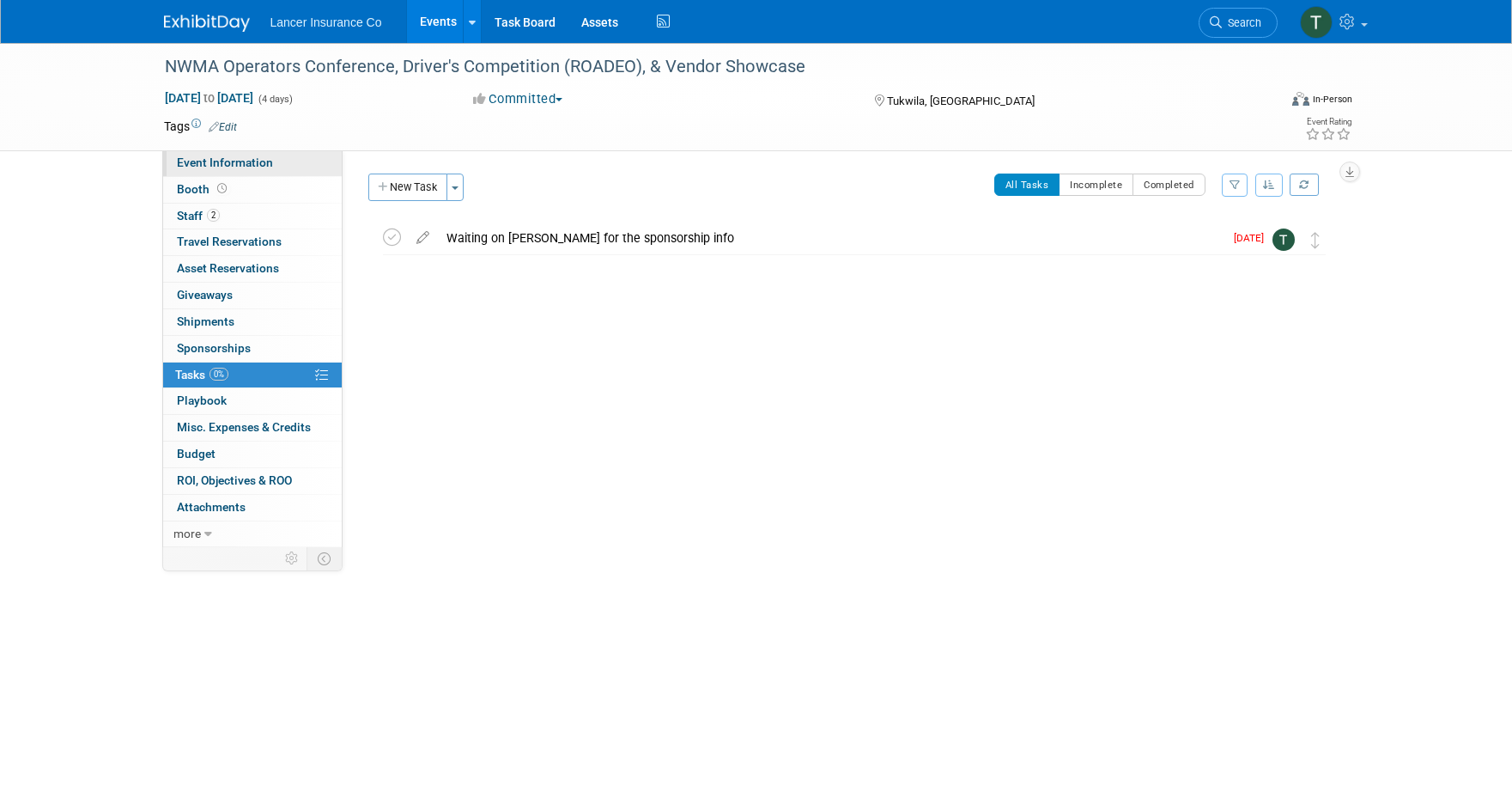
click at [187, 167] on span "Event Information" at bounding box center [225, 162] width 96 height 14
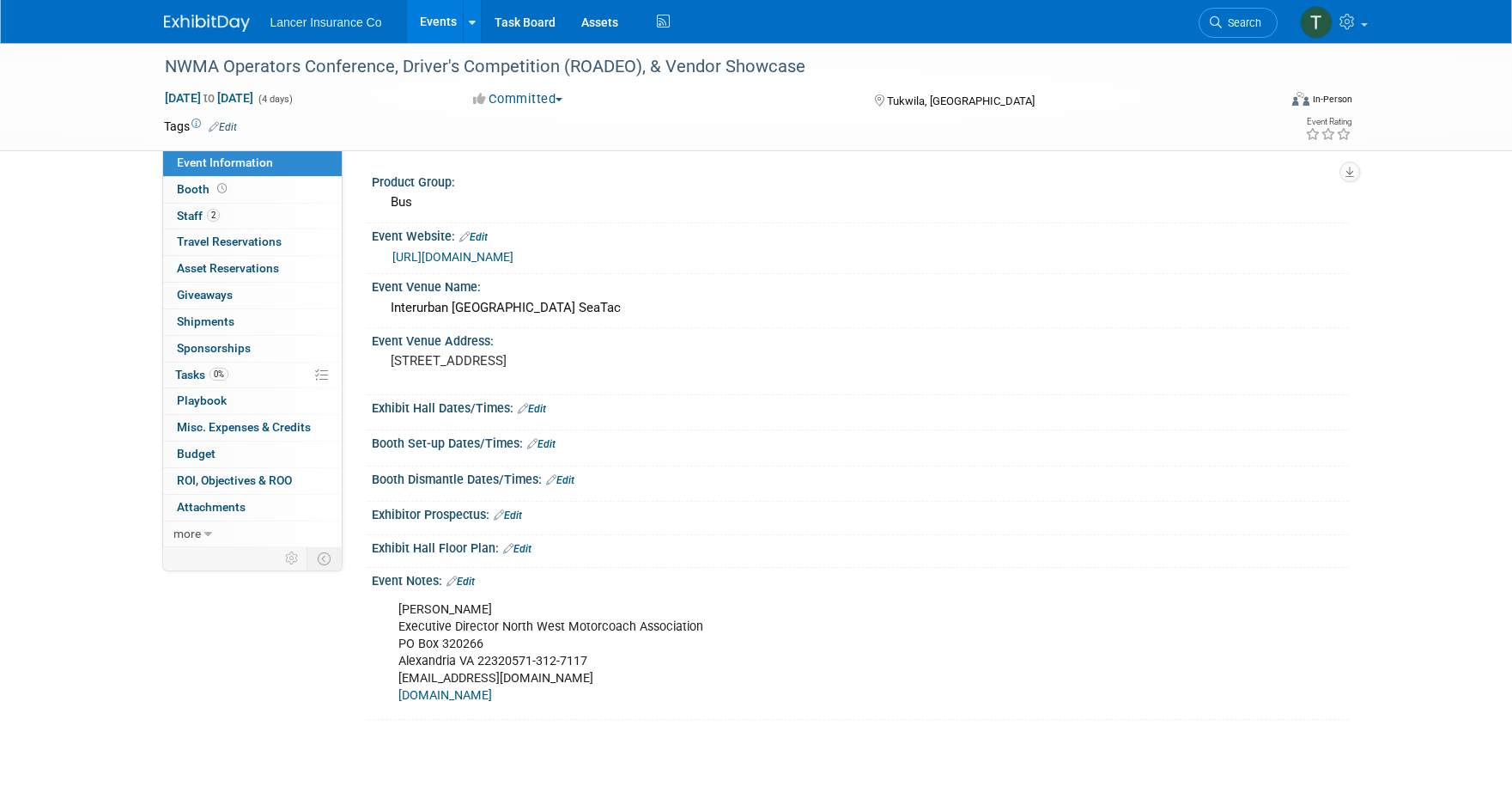
drag, startPoint x: 547, startPoint y: 695, endPoint x: 524, endPoint y: 694, distance: 23.0
click at [524, 694] on div "Mary Presley Executive Director North West Motorcoach Association PO Box 320266…" at bounding box center [772, 652] width 773 height 120
drag, startPoint x: 552, startPoint y: 672, endPoint x: 395, endPoint y: 672, distance: 157.0
click at [395, 672] on div "Mary Presley Executive Director North West Motorcoach Association PO Box 320266…" at bounding box center [772, 652] width 773 height 120
copy div "info@nwmotorcoach.com"
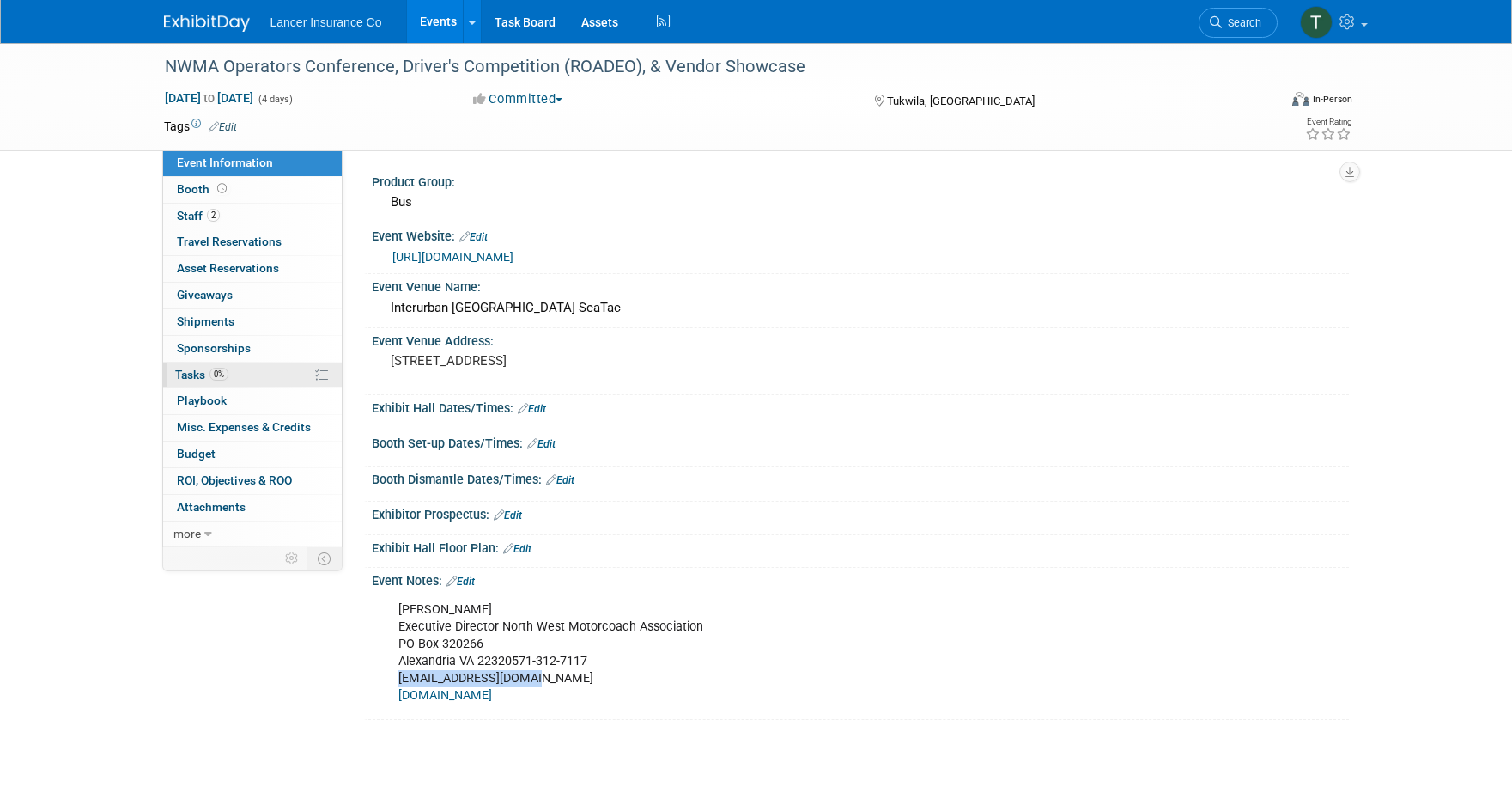
click at [198, 371] on span "Tasks 0%" at bounding box center [201, 374] width 53 height 14
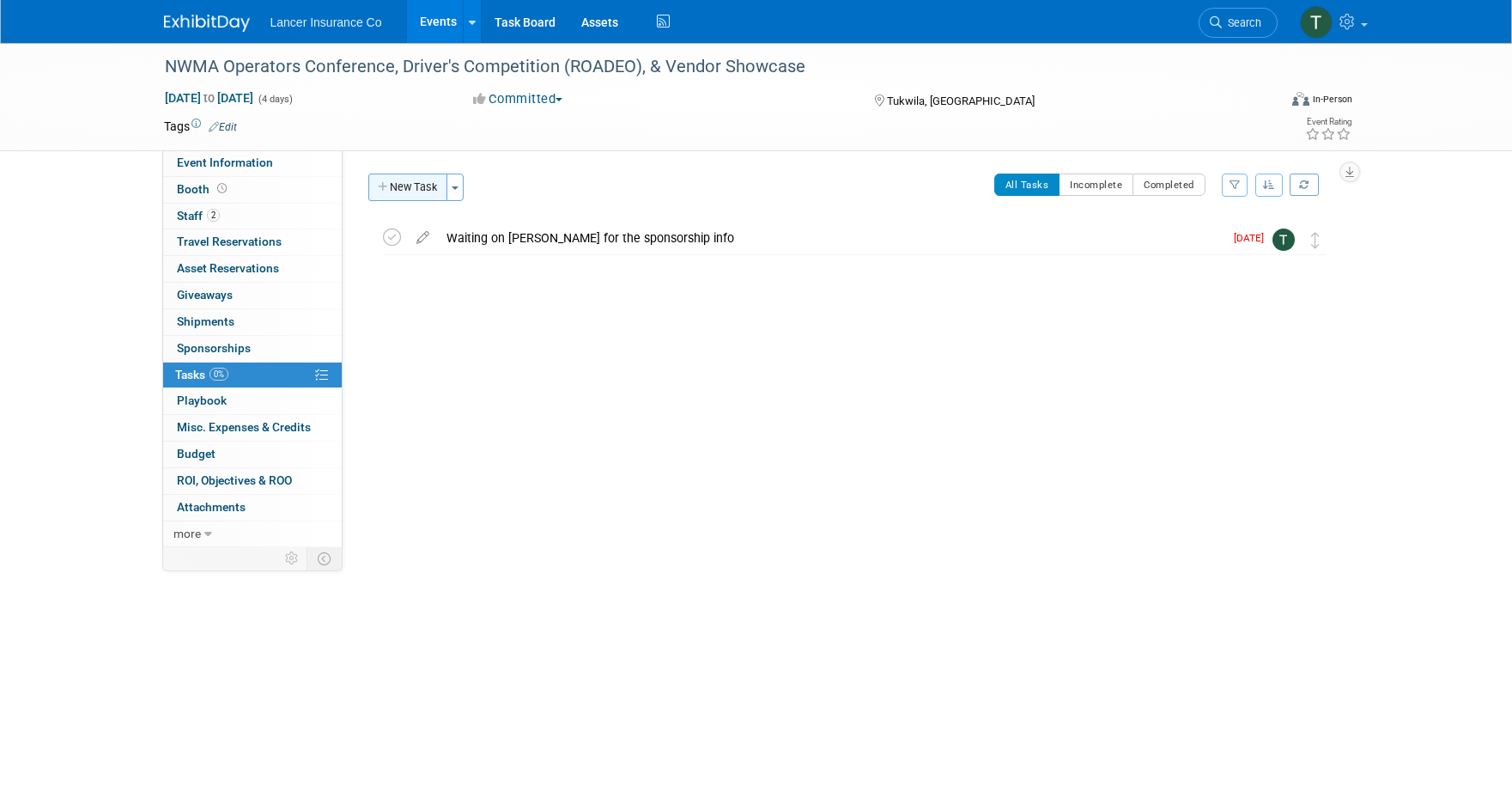
click at [413, 188] on button "New Task" at bounding box center [408, 187] width 79 height 27
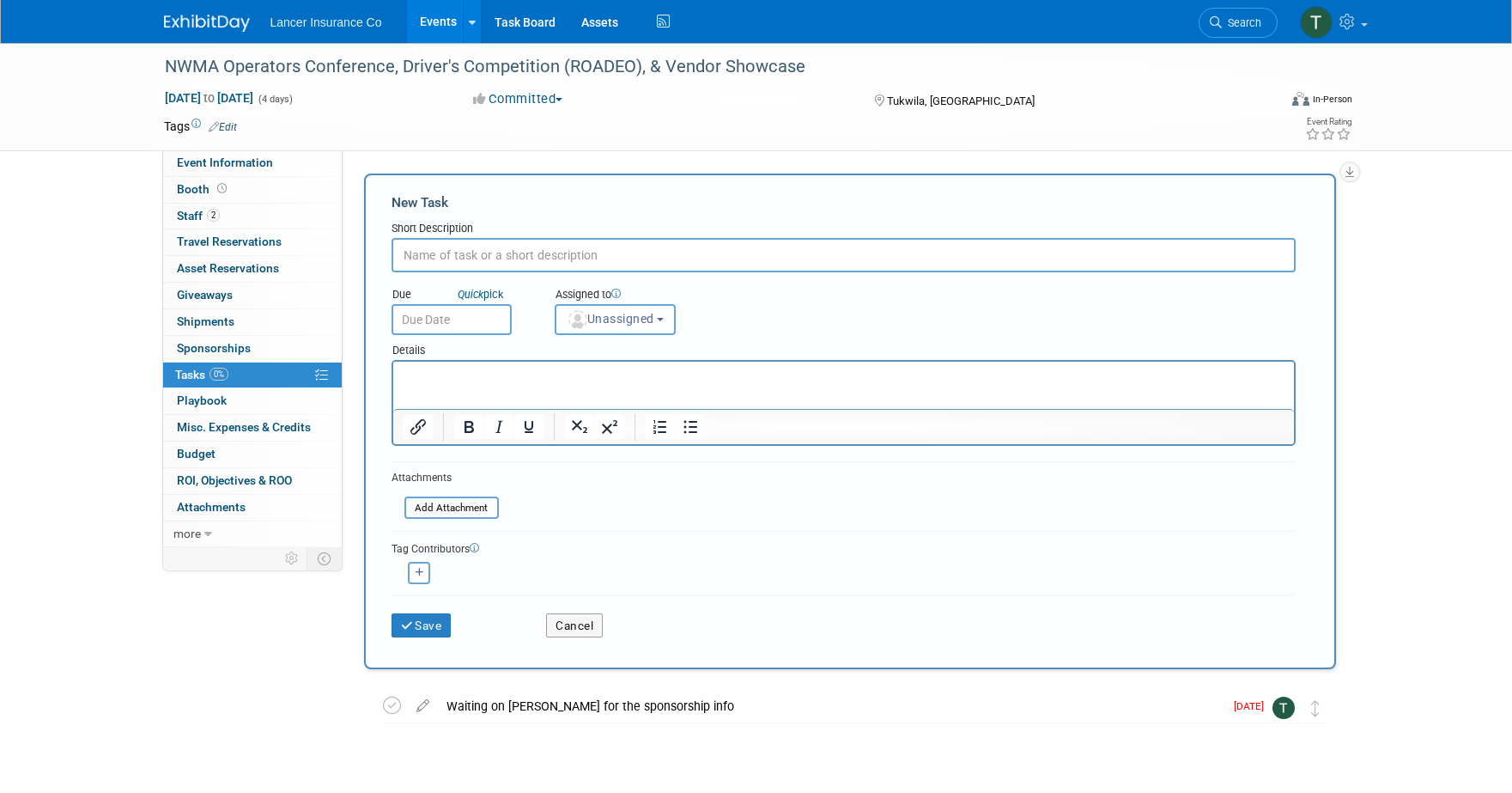
click at [451, 370] on p "Rich Text Area. Press ALT-0 for help." at bounding box center [843, 377] width 881 height 17
click at [418, 622] on button "Save" at bounding box center [422, 625] width 60 height 24
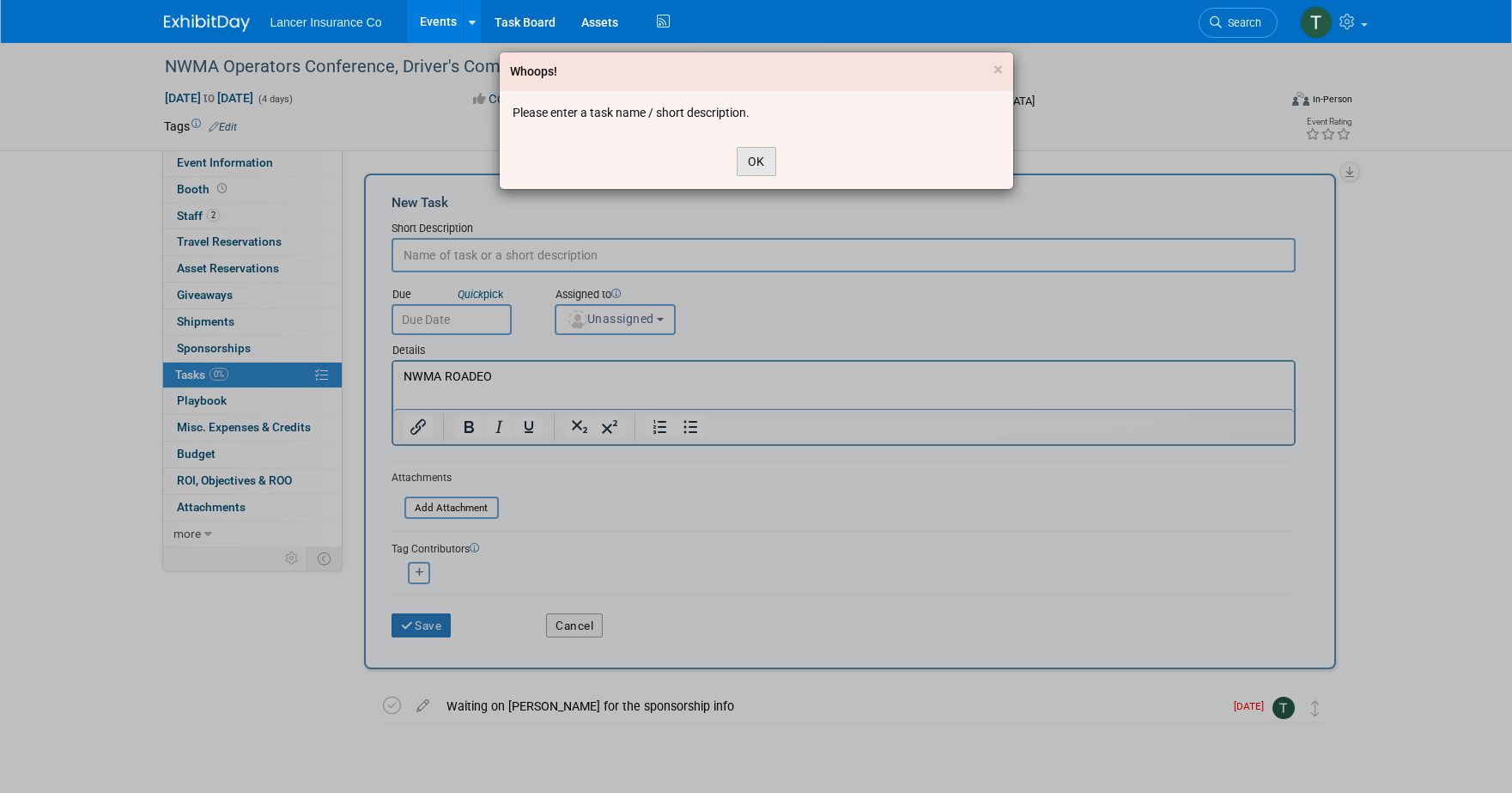
click at [768, 159] on button "OK" at bounding box center [756, 160] width 39 height 29
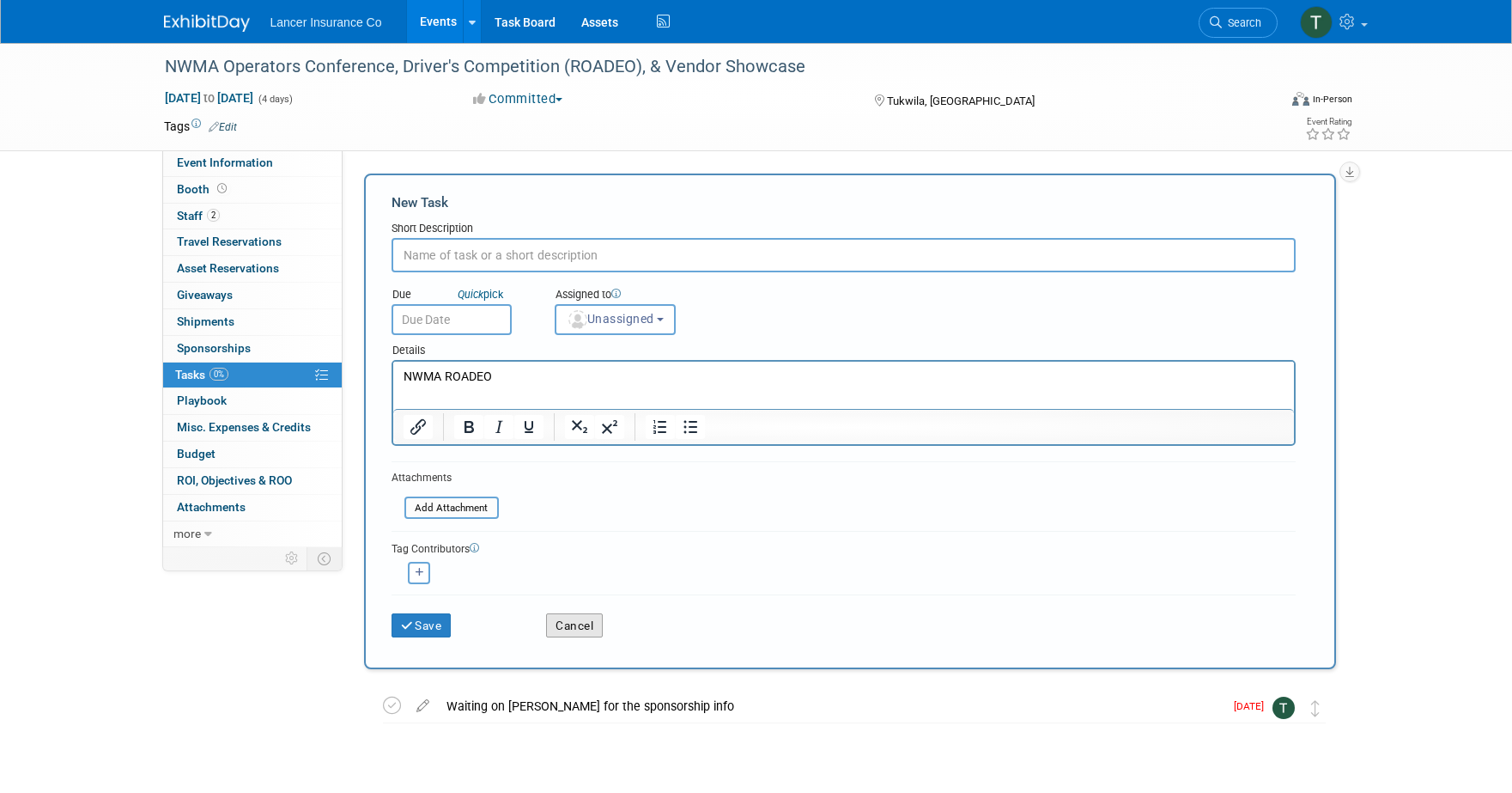
click at [562, 621] on button "Cancel" at bounding box center [574, 625] width 57 height 24
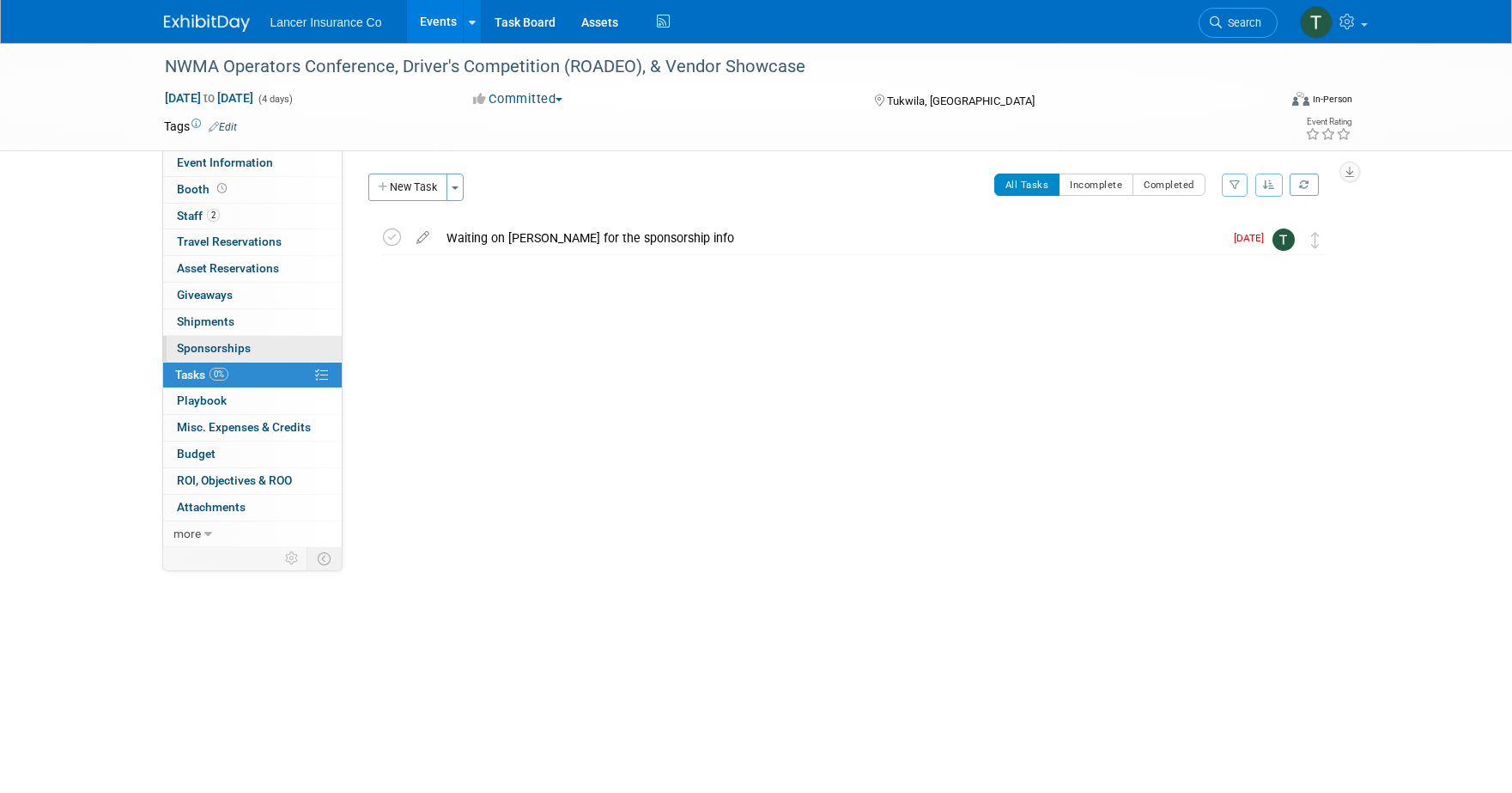
click at [190, 349] on span "Sponsorships 0" at bounding box center [214, 347] width 74 height 14
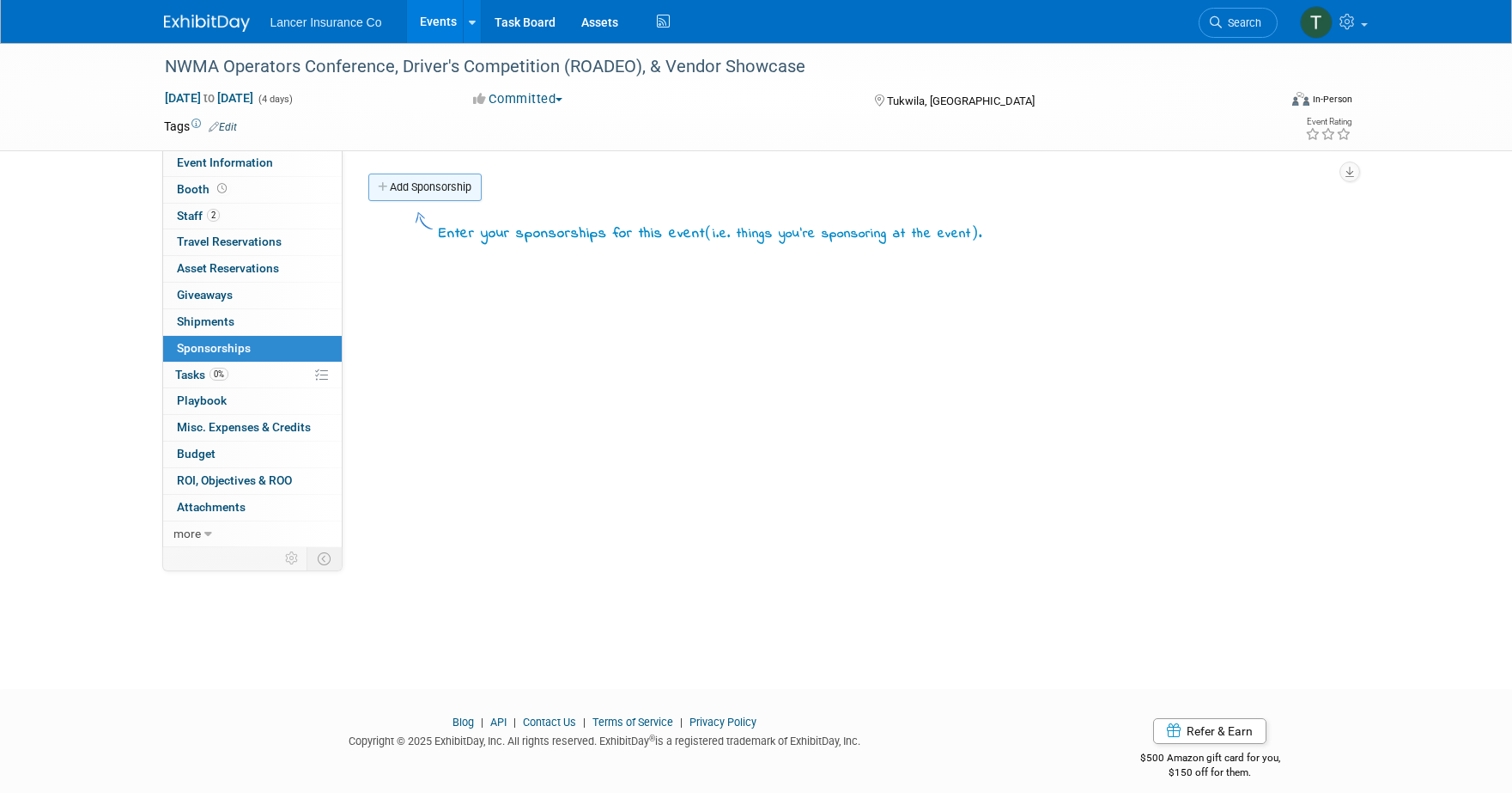
click at [440, 184] on link "Add Sponsorship" at bounding box center [424, 187] width 113 height 27
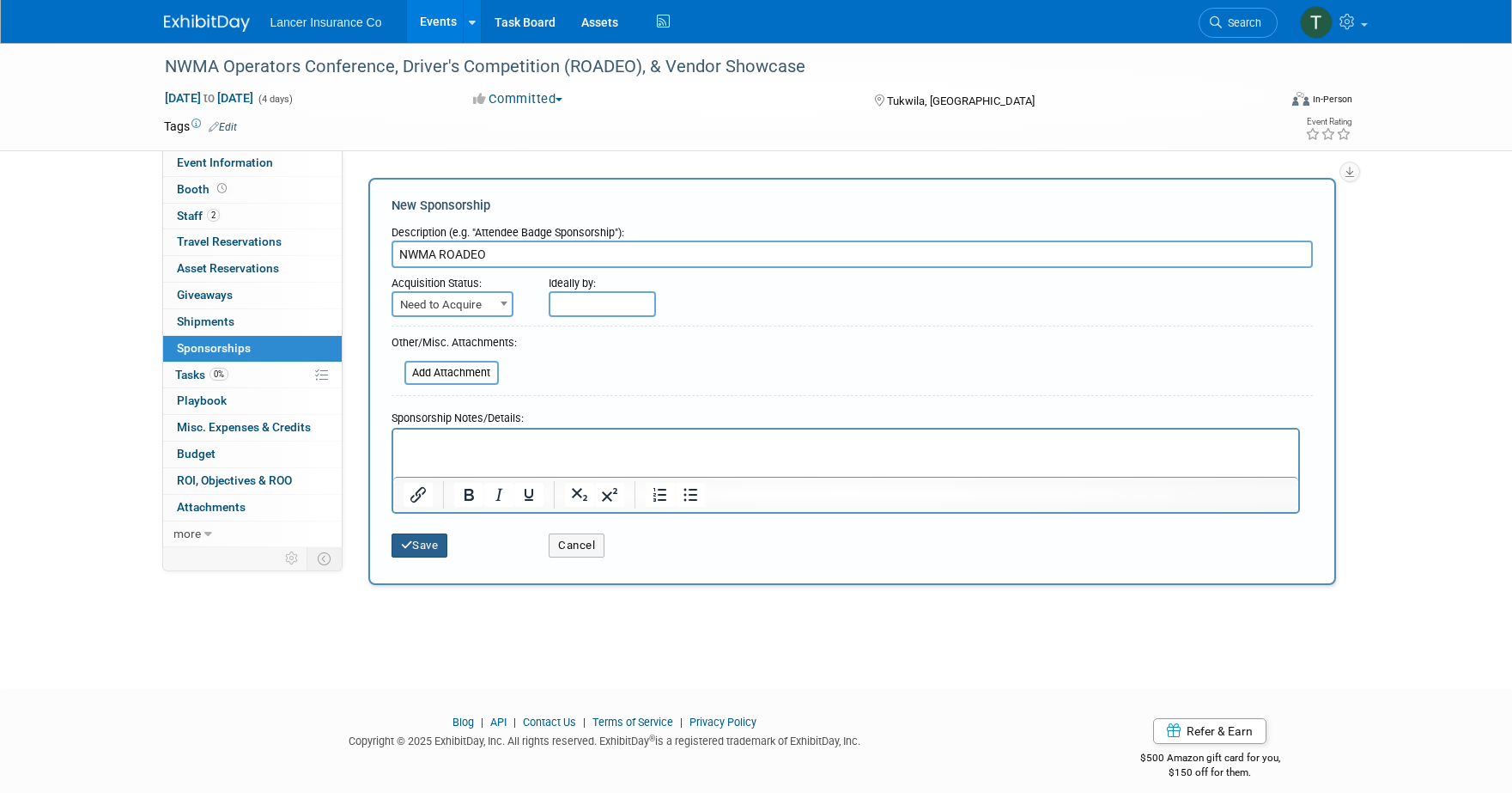
type input "NWMA ROADEO"
click at [426, 548] on button "Save" at bounding box center [420, 546] width 57 height 24
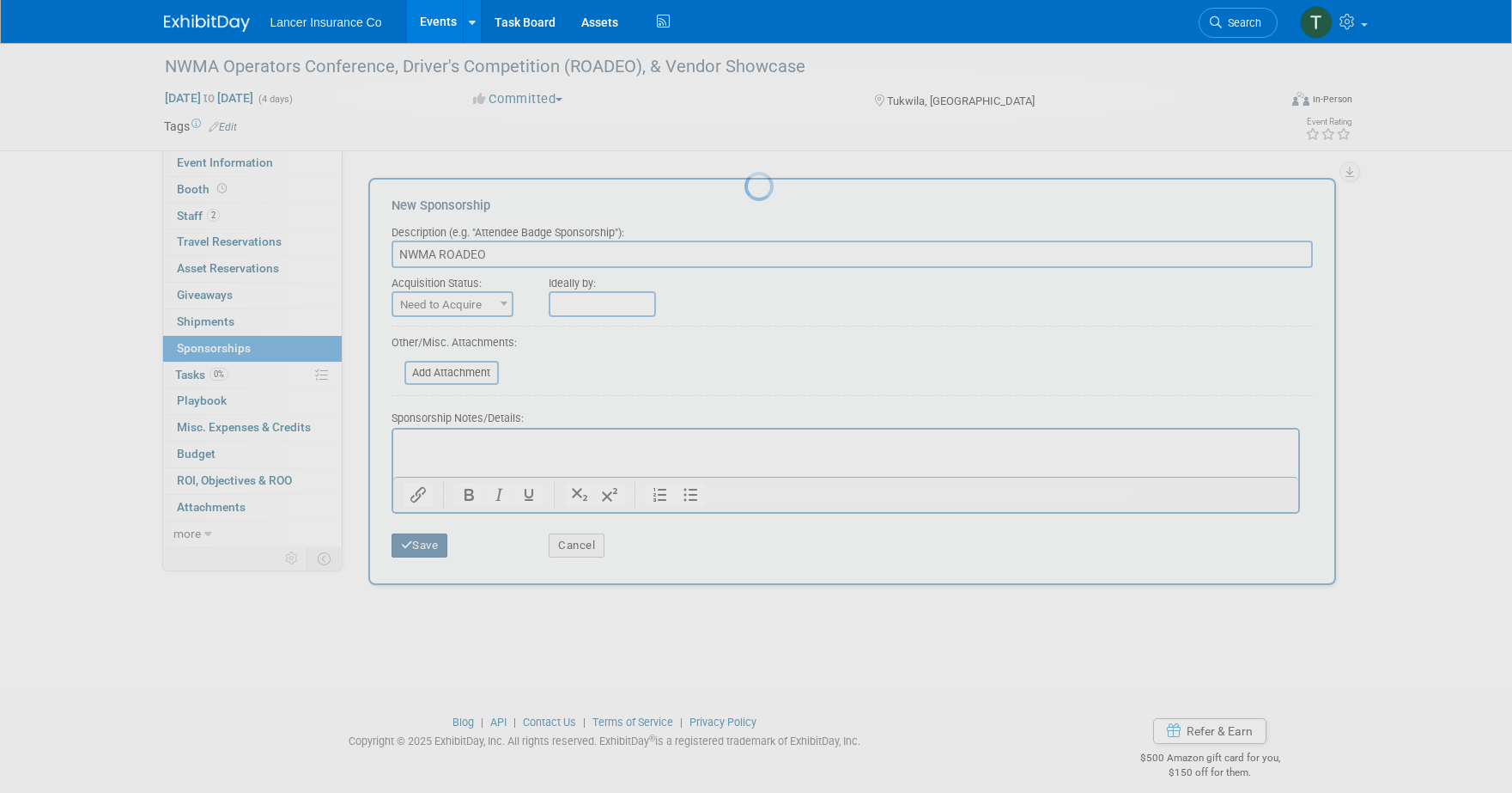
scroll to position [16, 0]
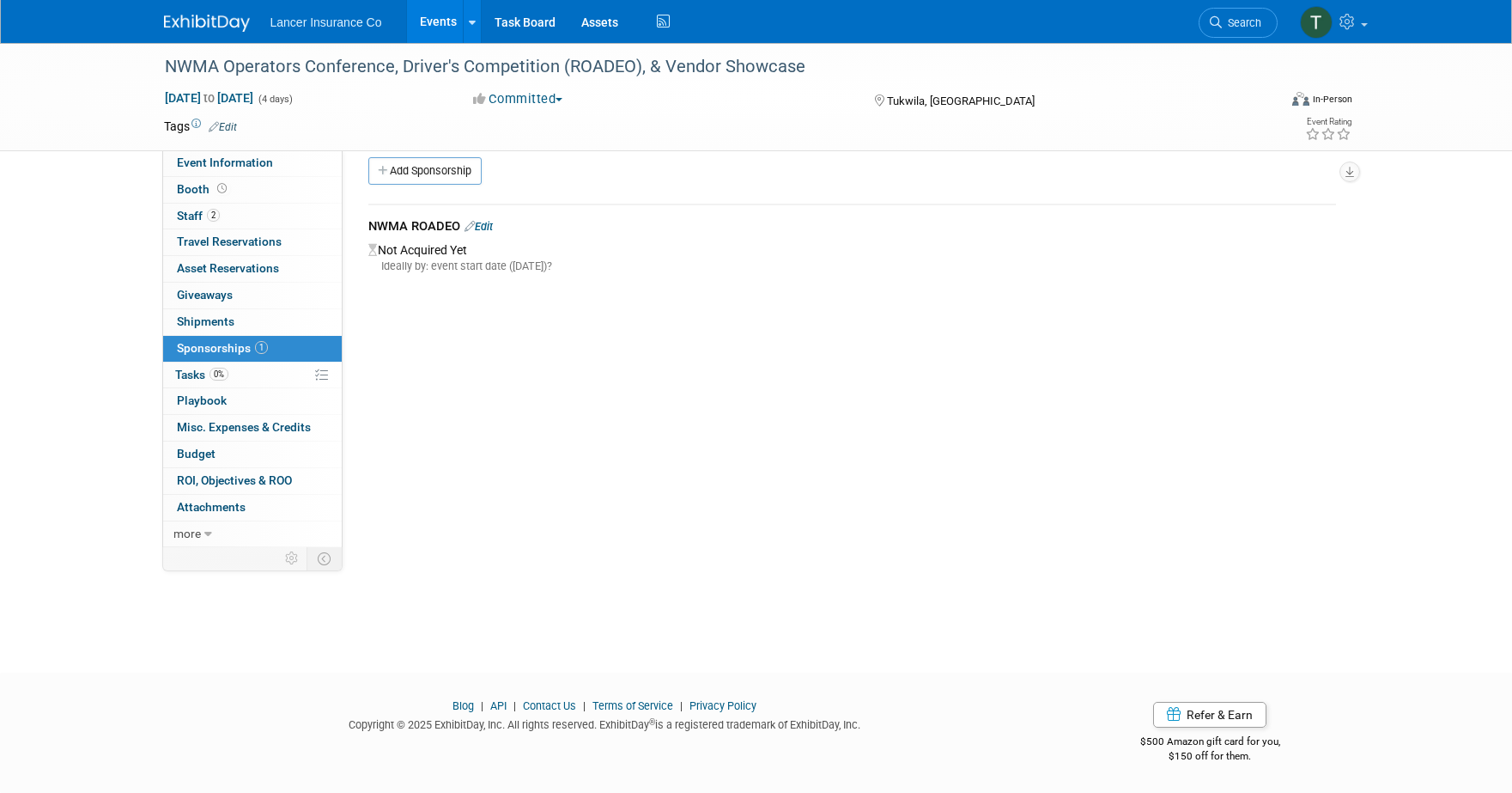
click at [491, 221] on link "Edit" at bounding box center [479, 227] width 28 height 13
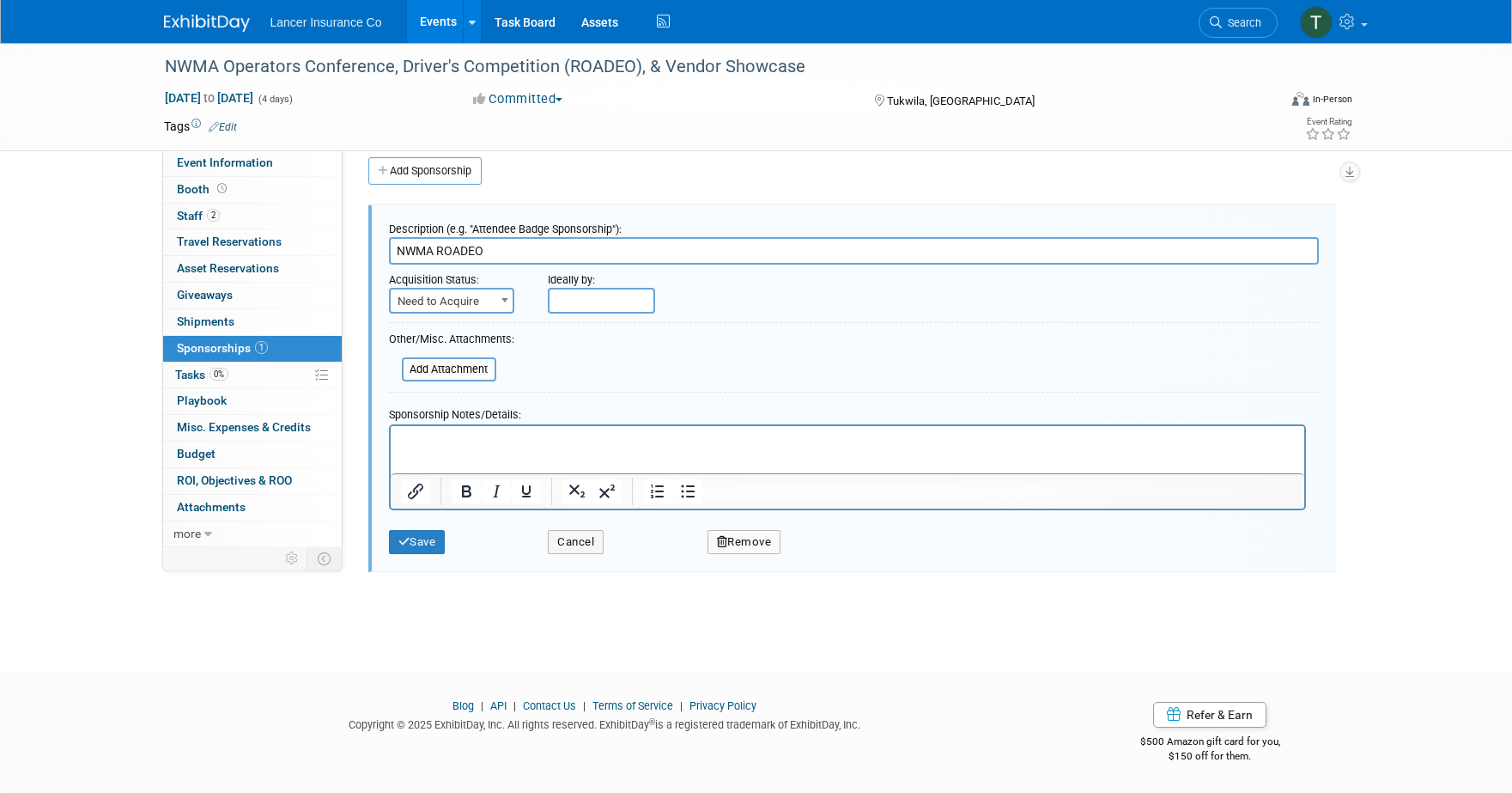
scroll to position [0, 0]
drag, startPoint x: 481, startPoint y: 248, endPoint x: 377, endPoint y: 235, distance: 104.8
click at [377, 235] on div "Description (e.g. "Attendee Badge Sponsorship"): NWMA ROADEO Acquisition Status…" at bounding box center [852, 388] width 967 height 367
type input "Driver Competition sponsorship"
click at [412, 540] on button "Save" at bounding box center [417, 542] width 57 height 24
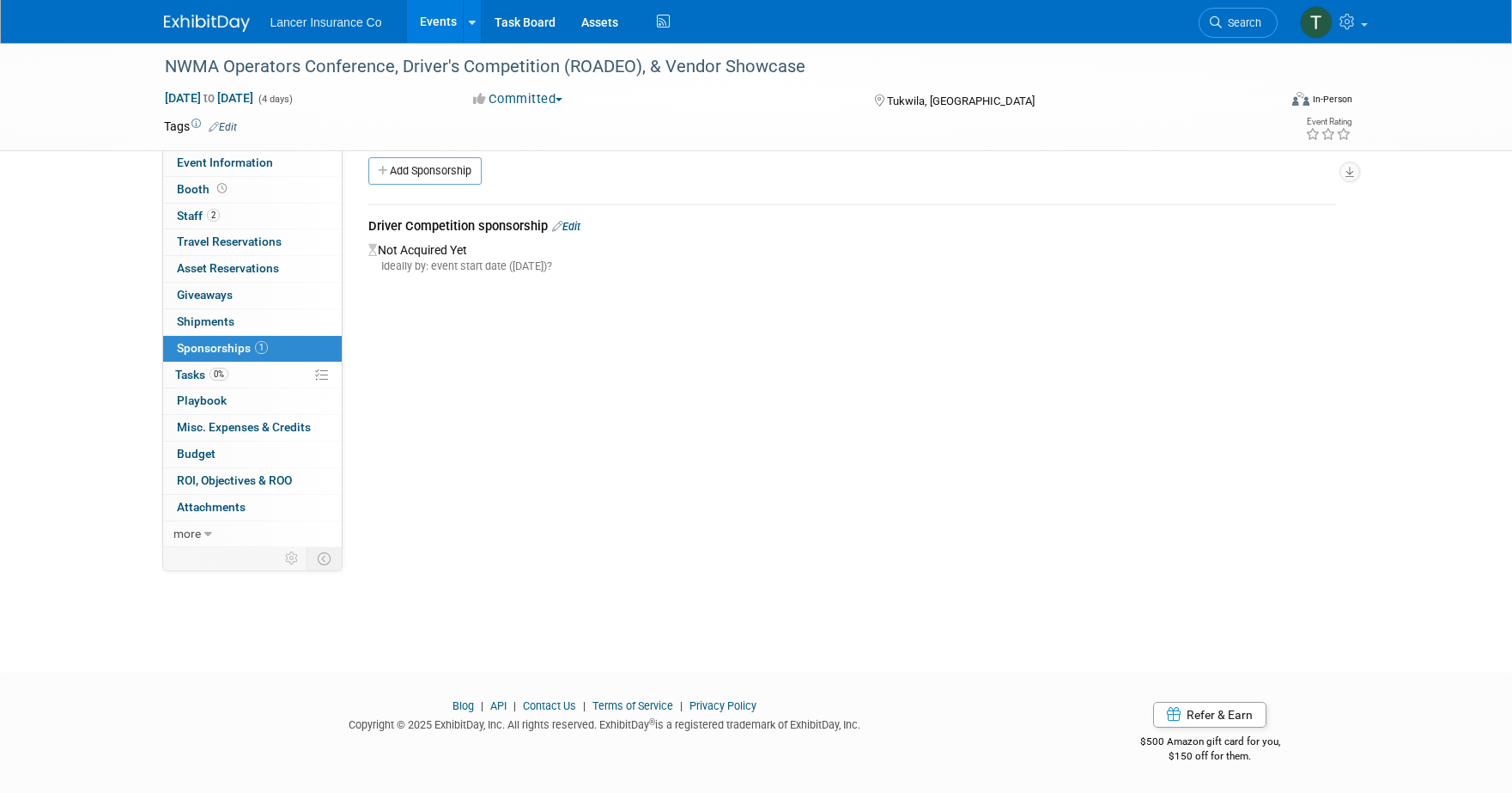
click at [570, 223] on link "Edit" at bounding box center [566, 227] width 28 height 13
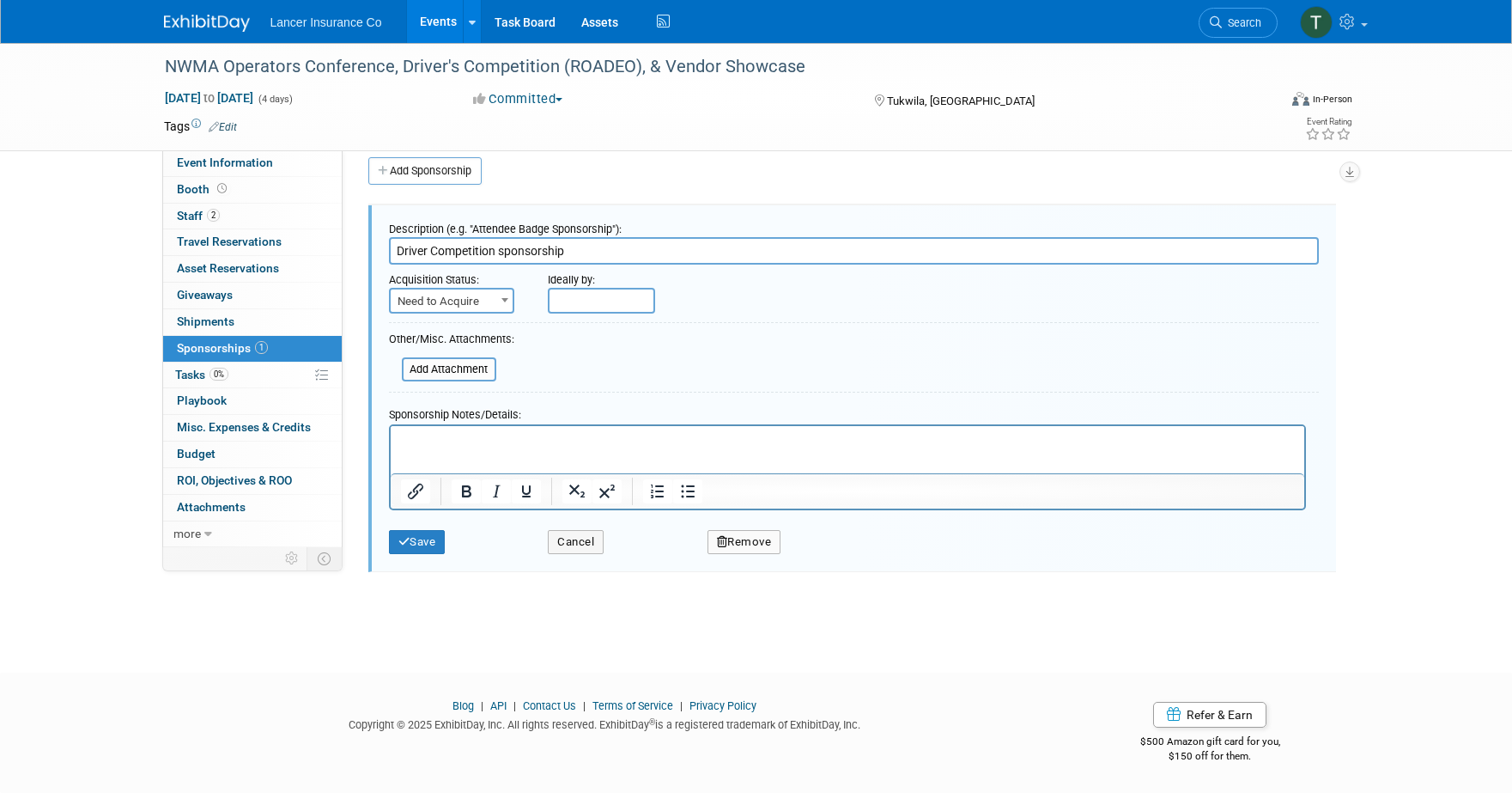
click at [440, 449] on html at bounding box center [846, 438] width 913 height 24
click at [418, 542] on button "Save" at bounding box center [417, 542] width 57 height 24
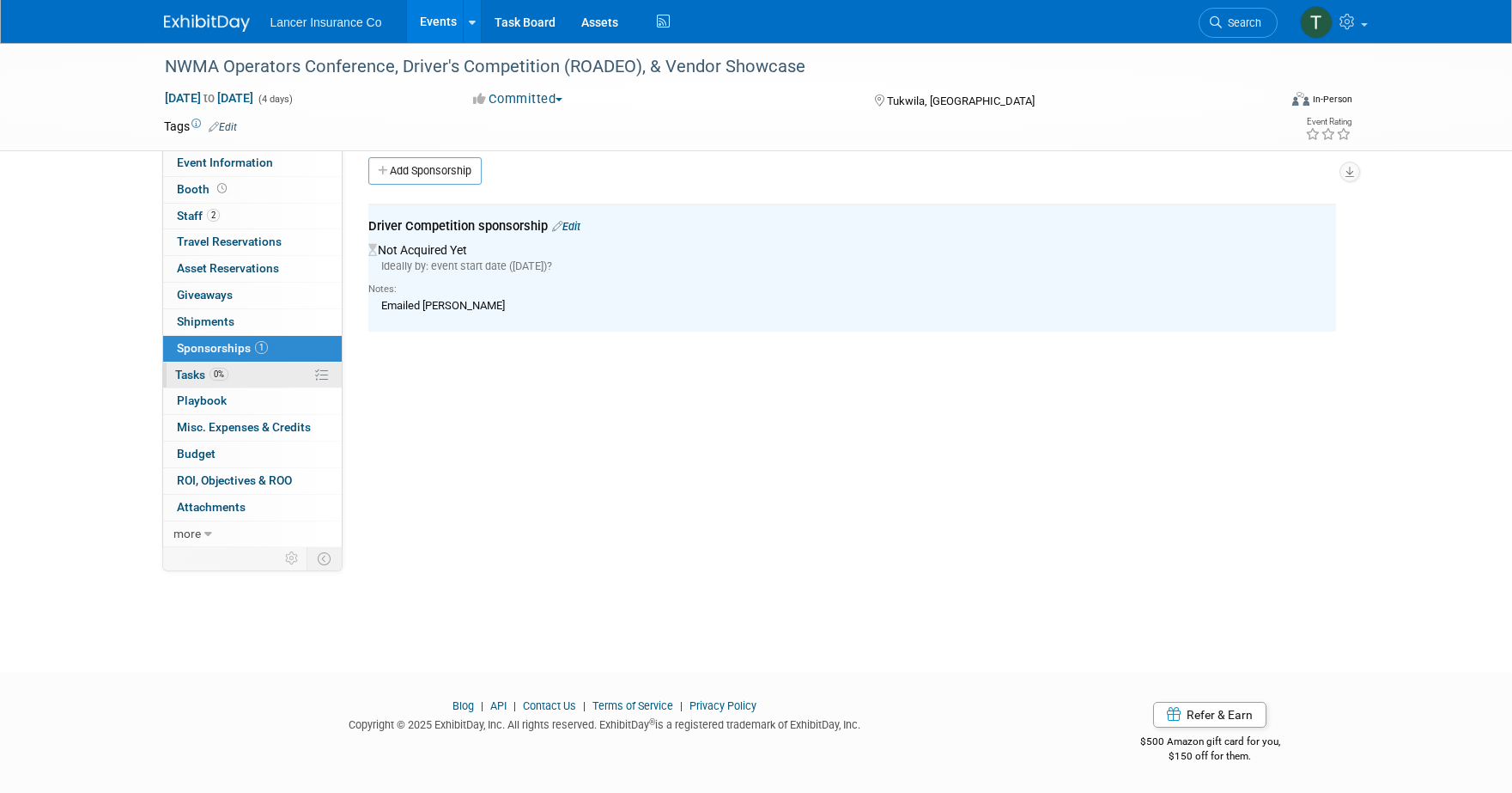
click at [192, 370] on span "Tasks 0%" at bounding box center [201, 374] width 53 height 14
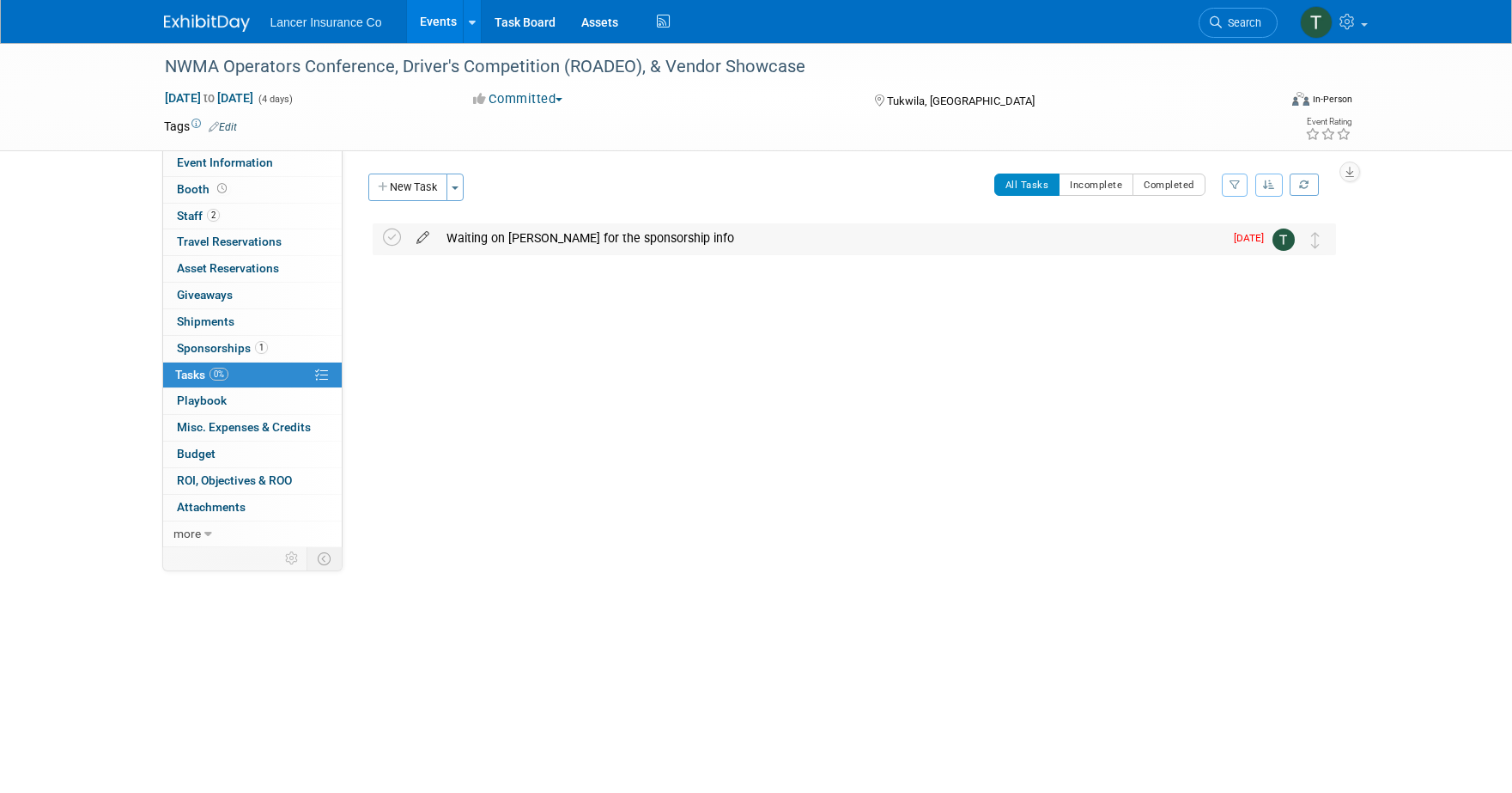
click at [425, 241] on icon at bounding box center [423, 233] width 30 height 21
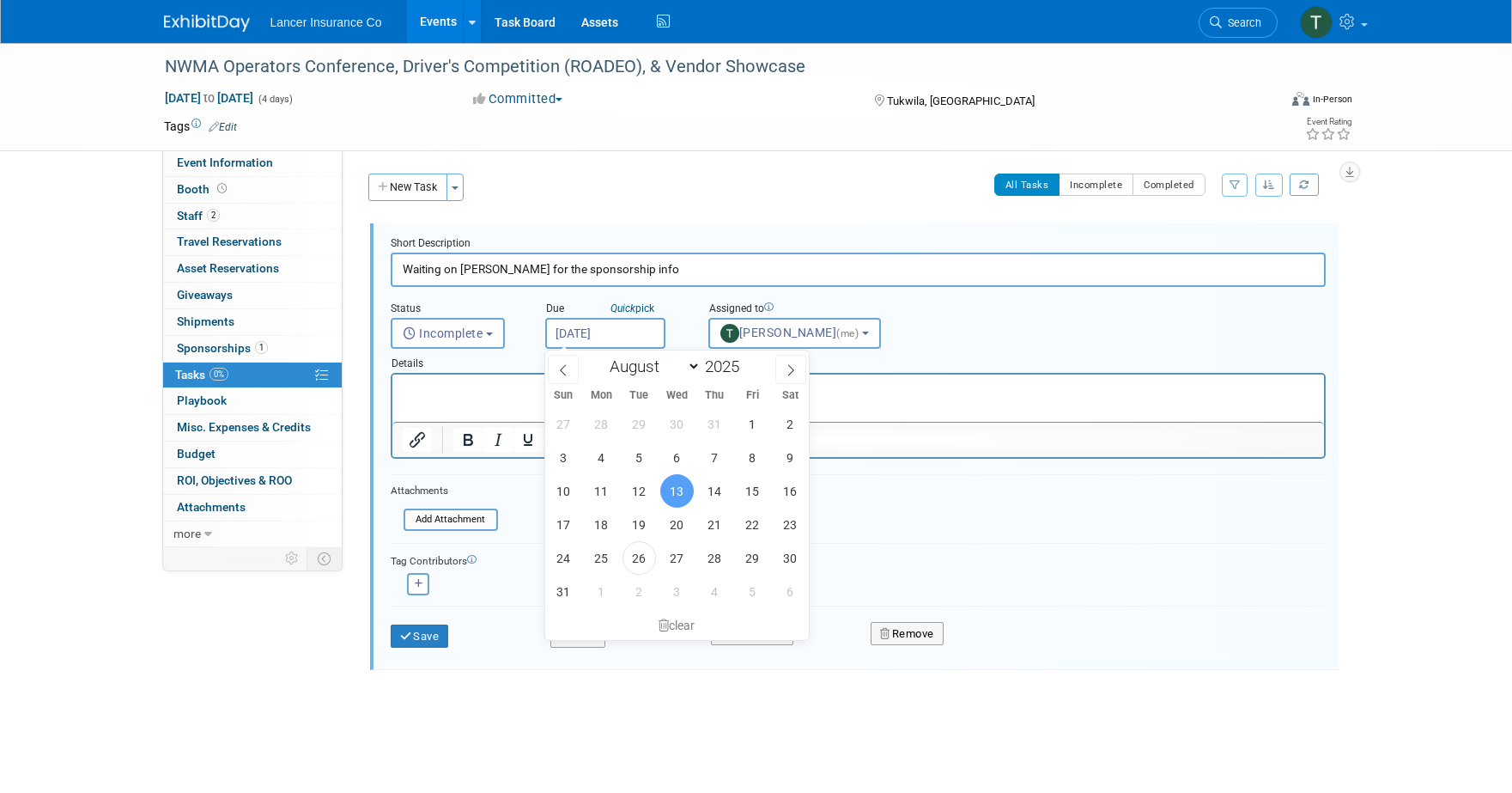
click at [577, 344] on input "Aug 13, 2025" at bounding box center [604, 333] width 120 height 31
click at [643, 591] on span "2" at bounding box center [639, 591] width 34 height 34
type input "Sep 2, 2025"
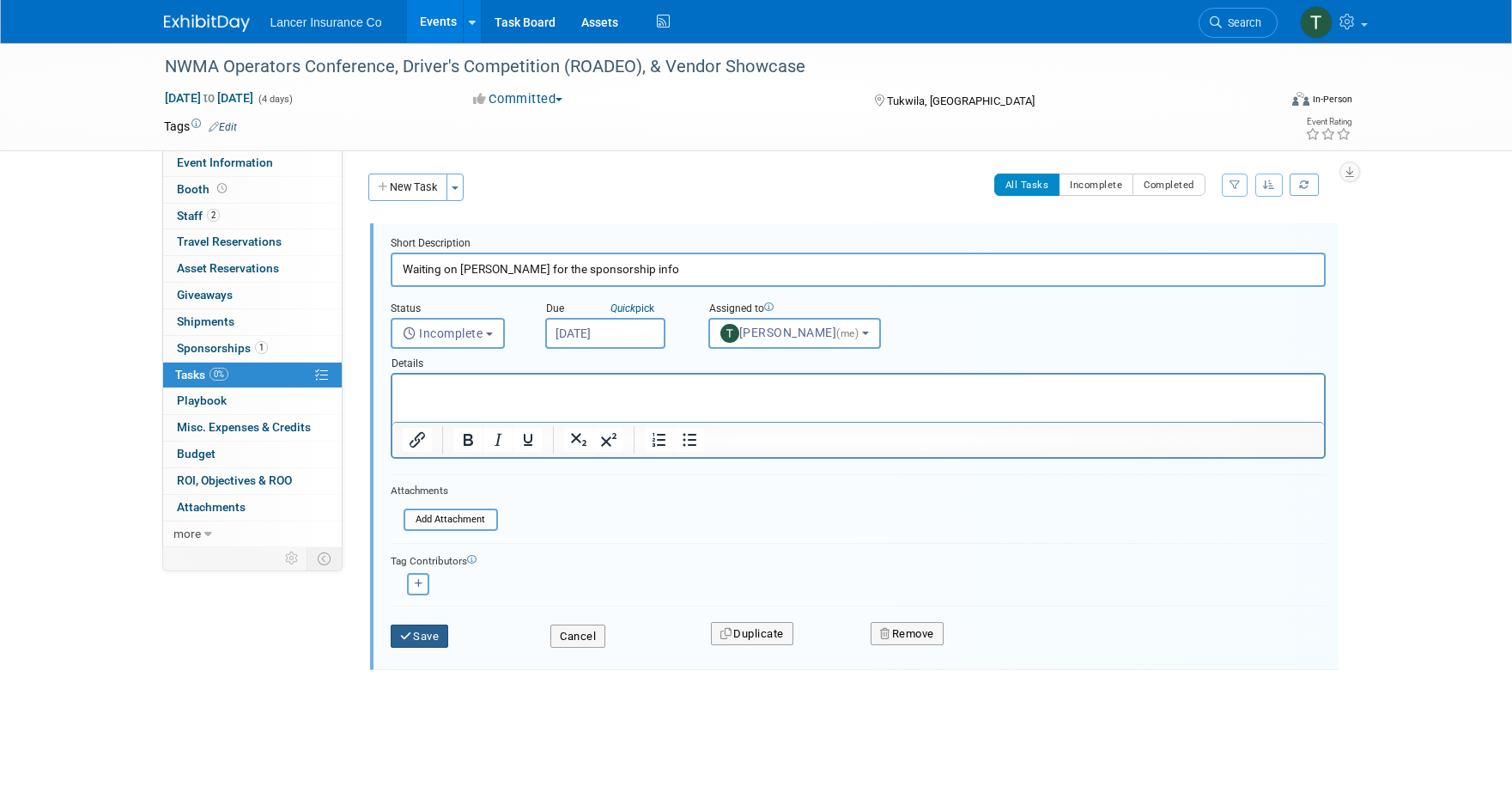
click at [419, 633] on button "Save" at bounding box center [420, 636] width 59 height 24
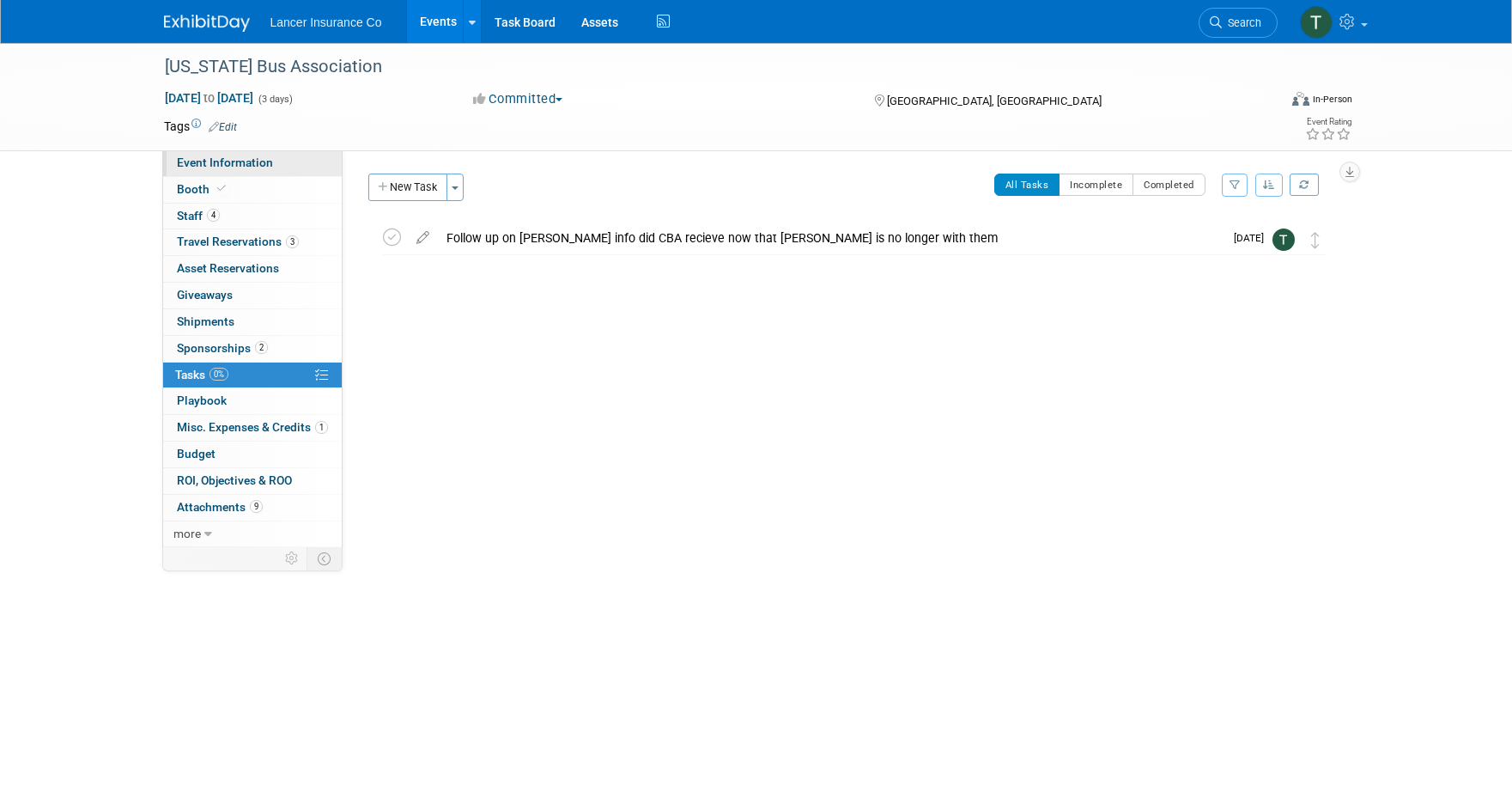
click at [208, 164] on span "Event Information" at bounding box center [225, 162] width 96 height 14
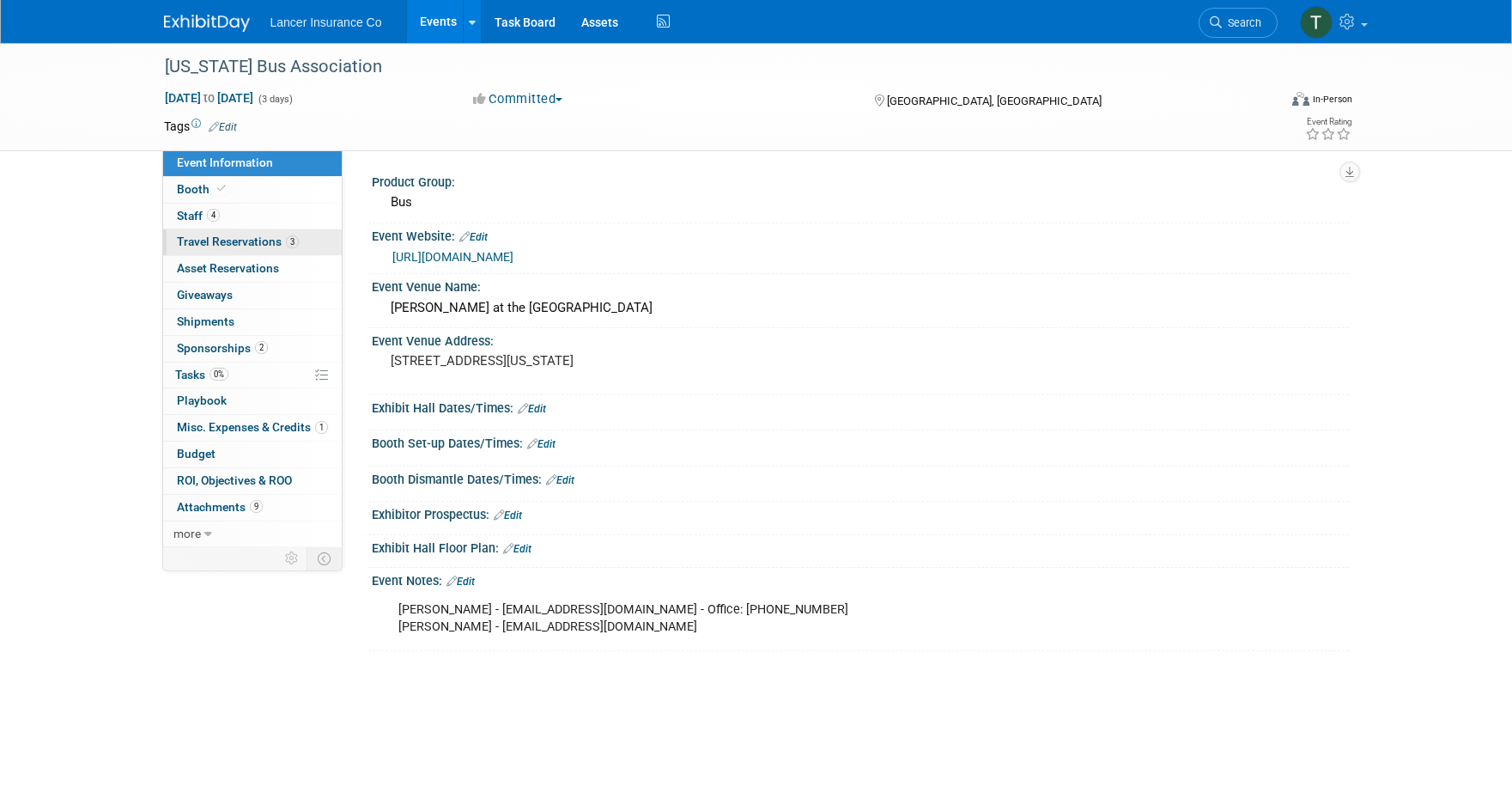
click at [251, 236] on span "Travel Reservations 3" at bounding box center [238, 241] width 122 height 14
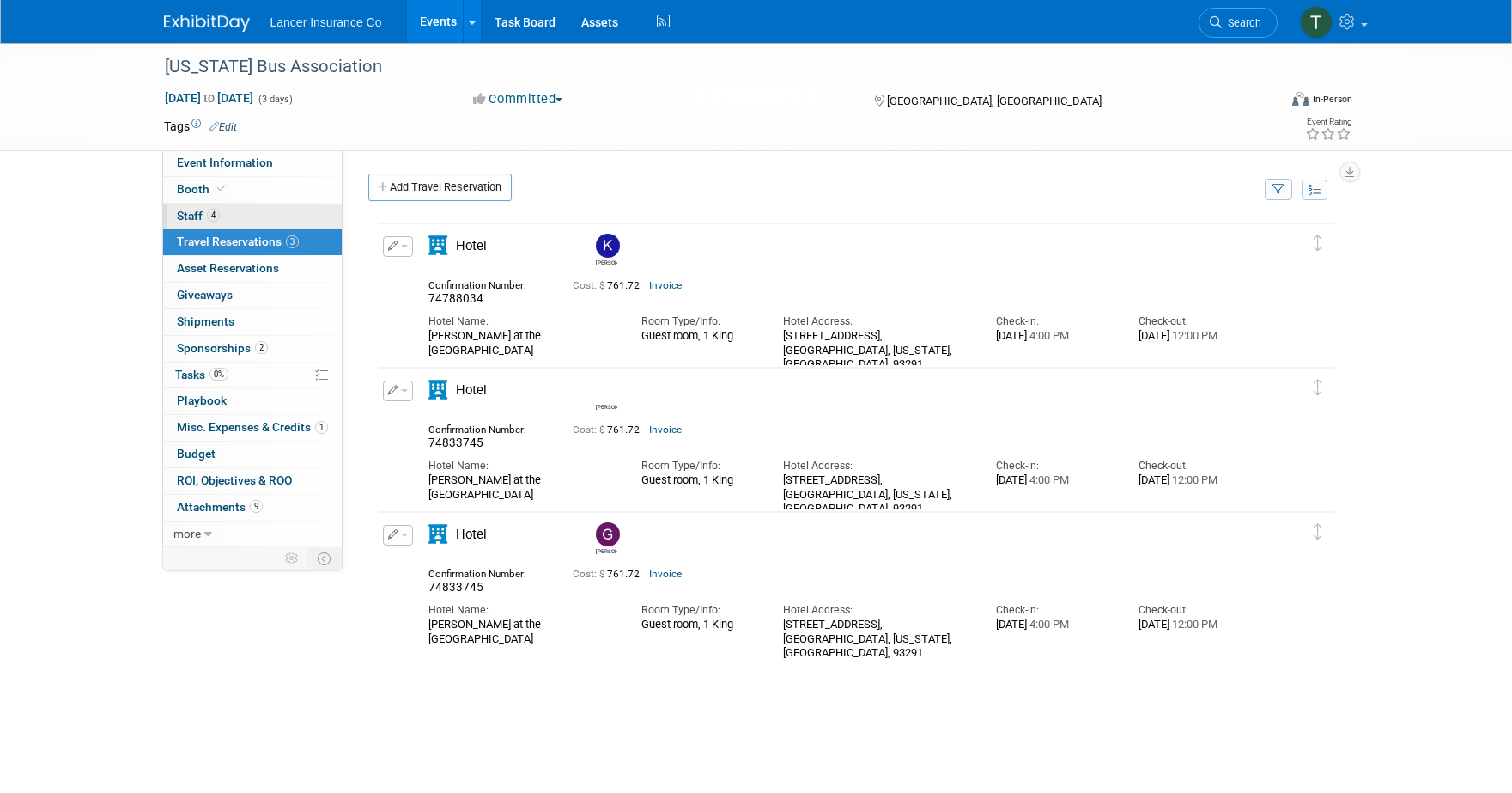
click at [195, 216] on span "Staff 4" at bounding box center [199, 216] width 43 height 14
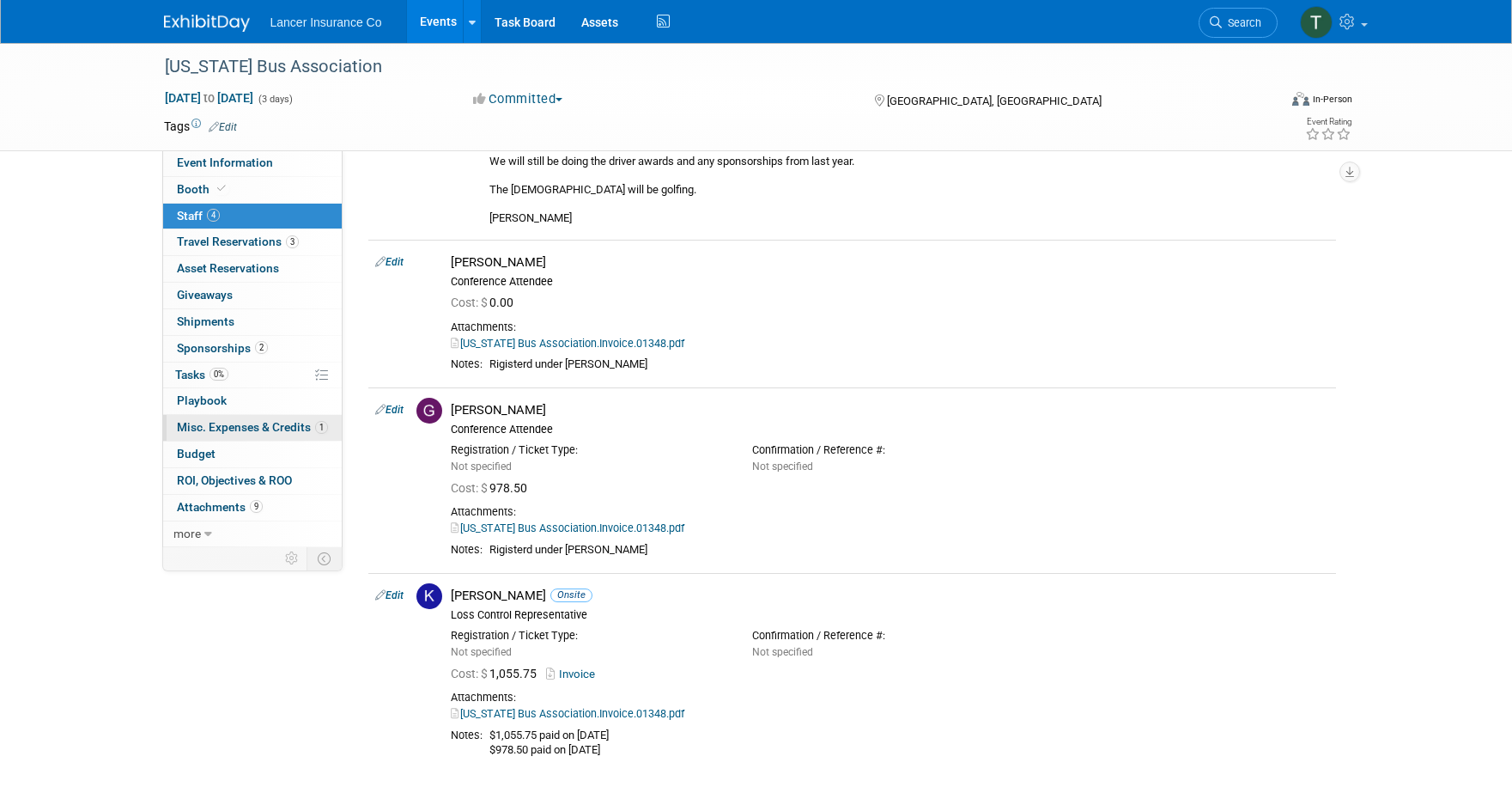
scroll to position [154, 0]
click at [211, 164] on span "Event Information" at bounding box center [225, 162] width 96 height 14
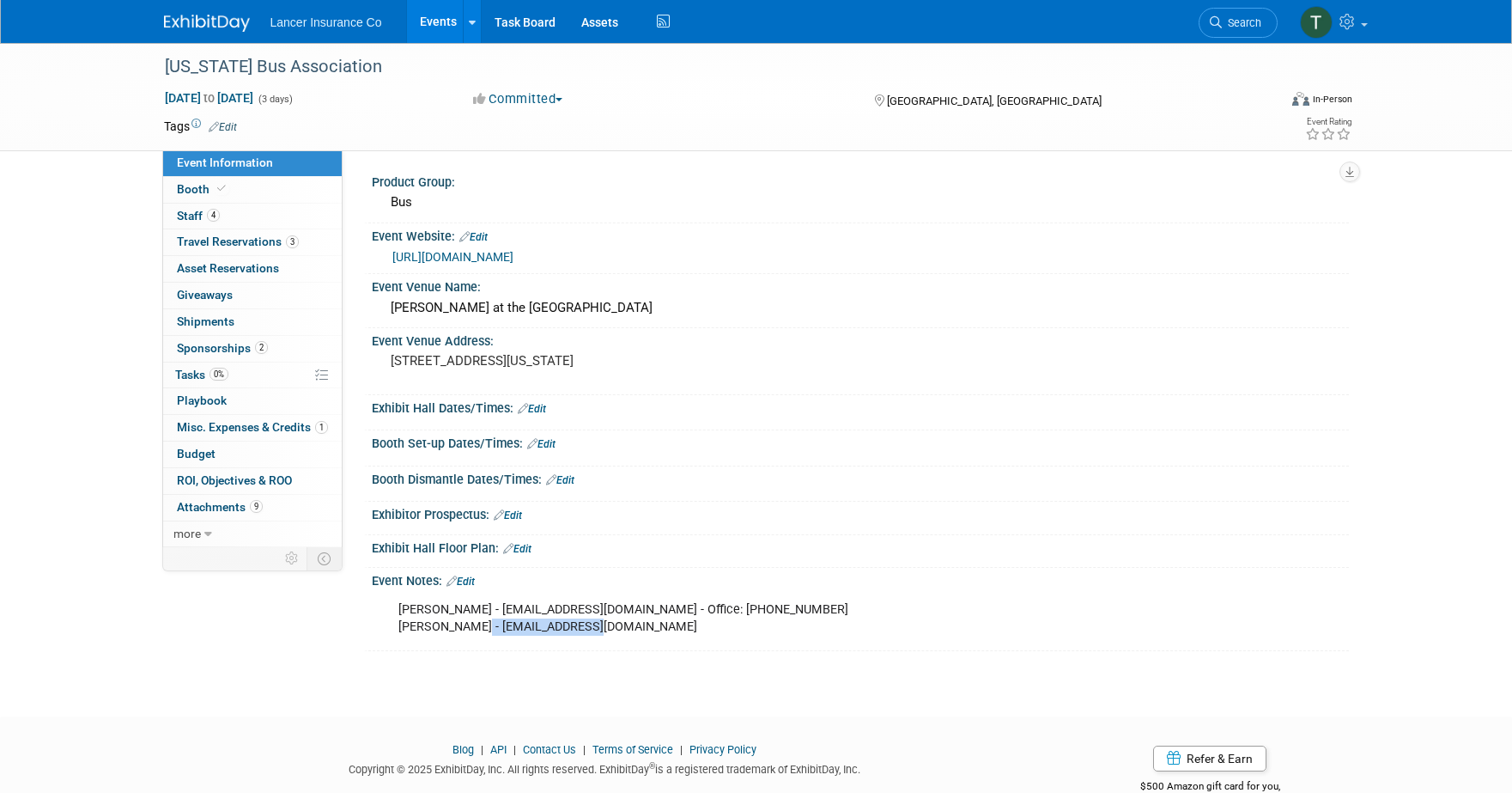
drag, startPoint x: 589, startPoint y: 634, endPoint x: 473, endPoint y: 626, distance: 116.3
click at [473, 626] on div "Vicki Bowman - vickib@cbabus.com - Office: 916-836-3340 Alice Lemon - alicel@cb…" at bounding box center [772, 618] width 773 height 51
copy div "alicel@cbabus.com"
click at [595, 633] on div "Vicki Bowman - vickib@cbabus.com - Office: 916-836-3340 Alice Lemon - alicel@cb…" at bounding box center [772, 618] width 773 height 51
drag, startPoint x: 609, startPoint y: 630, endPoint x: 400, endPoint y: 627, distance: 209.0
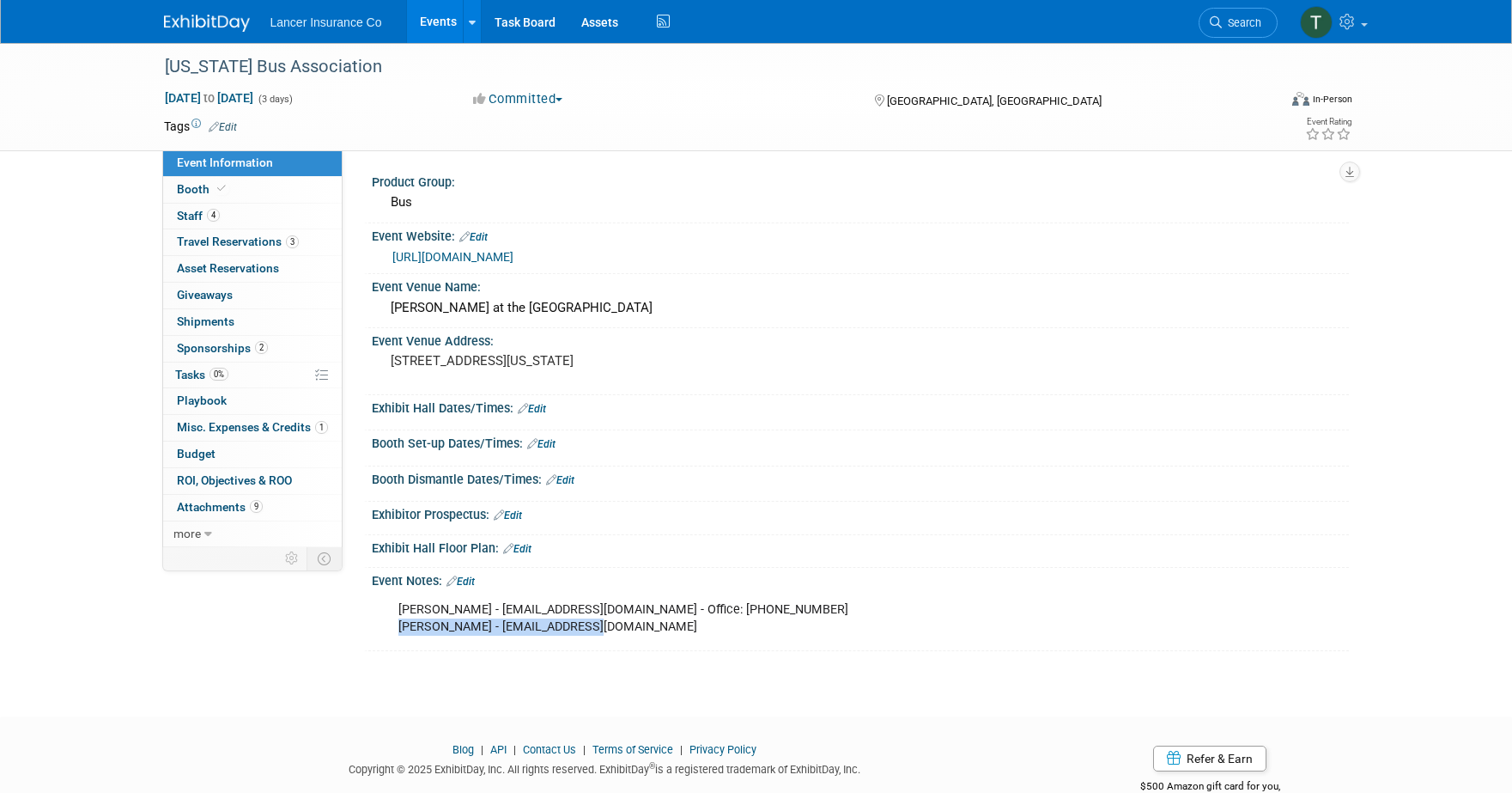
click at [400, 627] on div "Vicki Bowman - vickib@cbabus.com - Office: 916-836-3340 Alice Lemon - alicel@cb…" at bounding box center [772, 618] width 773 height 51
copy div "Alice Lemon - alicel@cbabus.com"
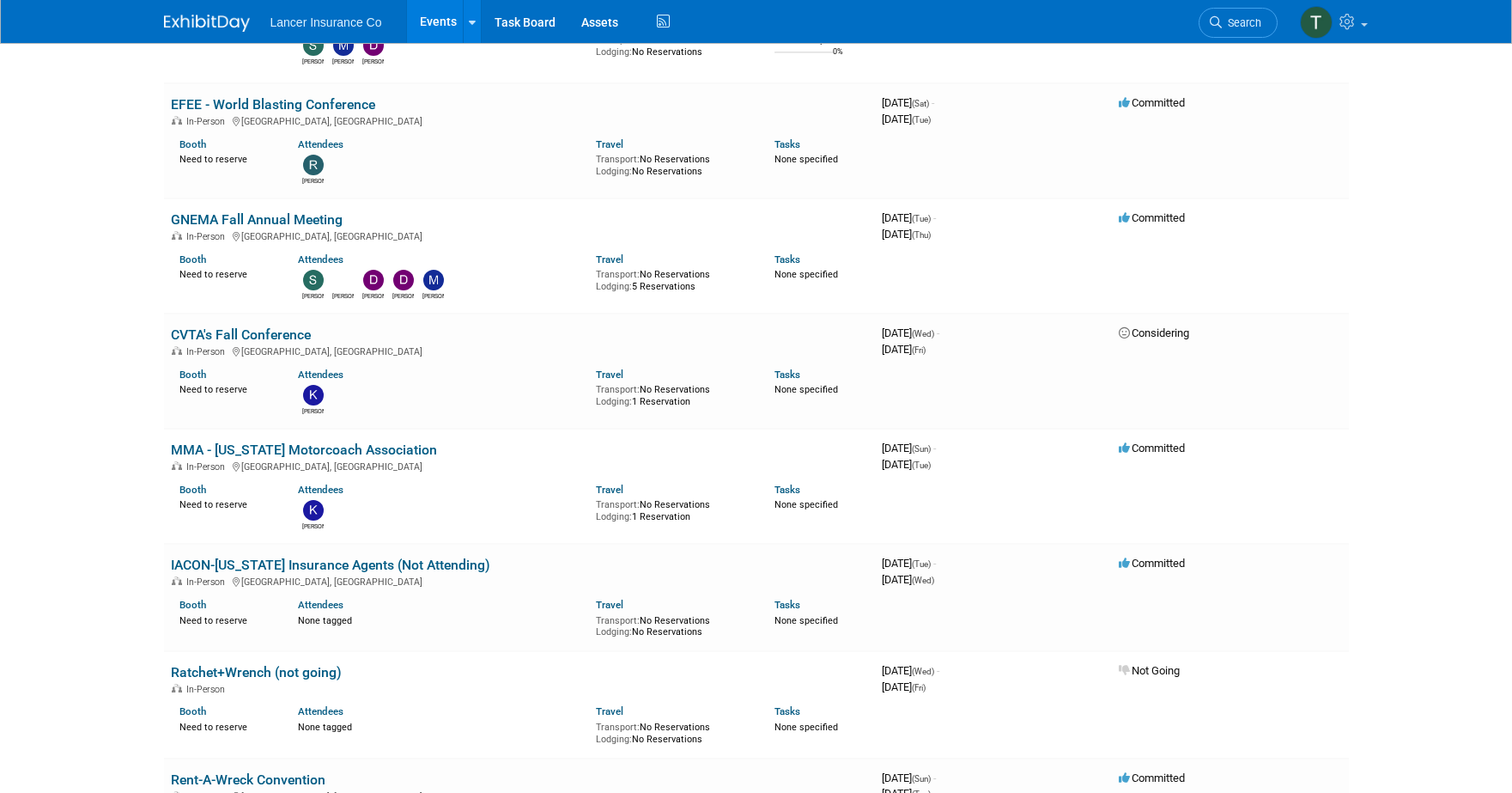
scroll to position [762, 0]
